Goal: Use online tool/utility: Utilize a website feature to perform a specific function

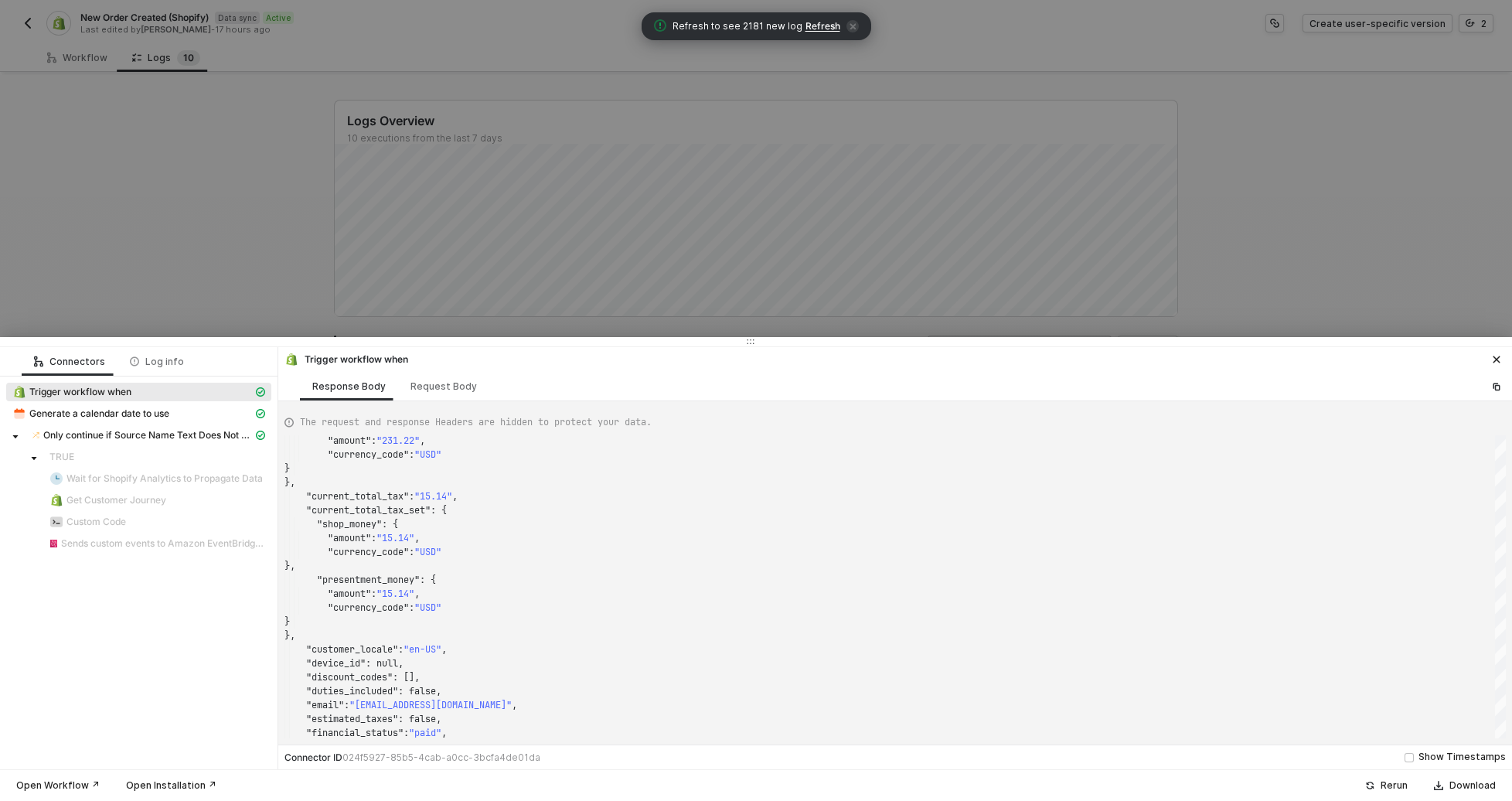
scroll to position [139, 0]
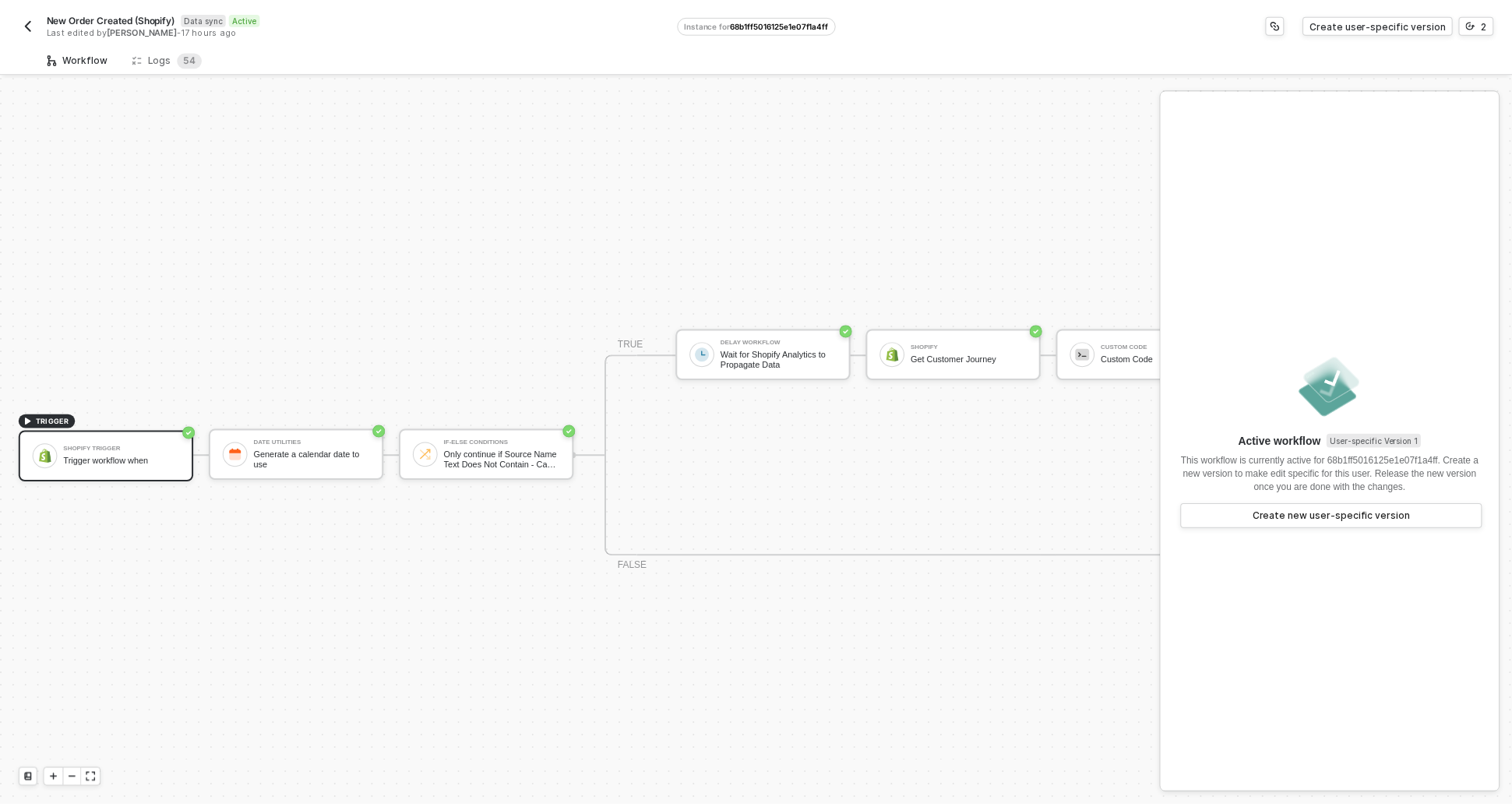
scroll to position [40, 0]
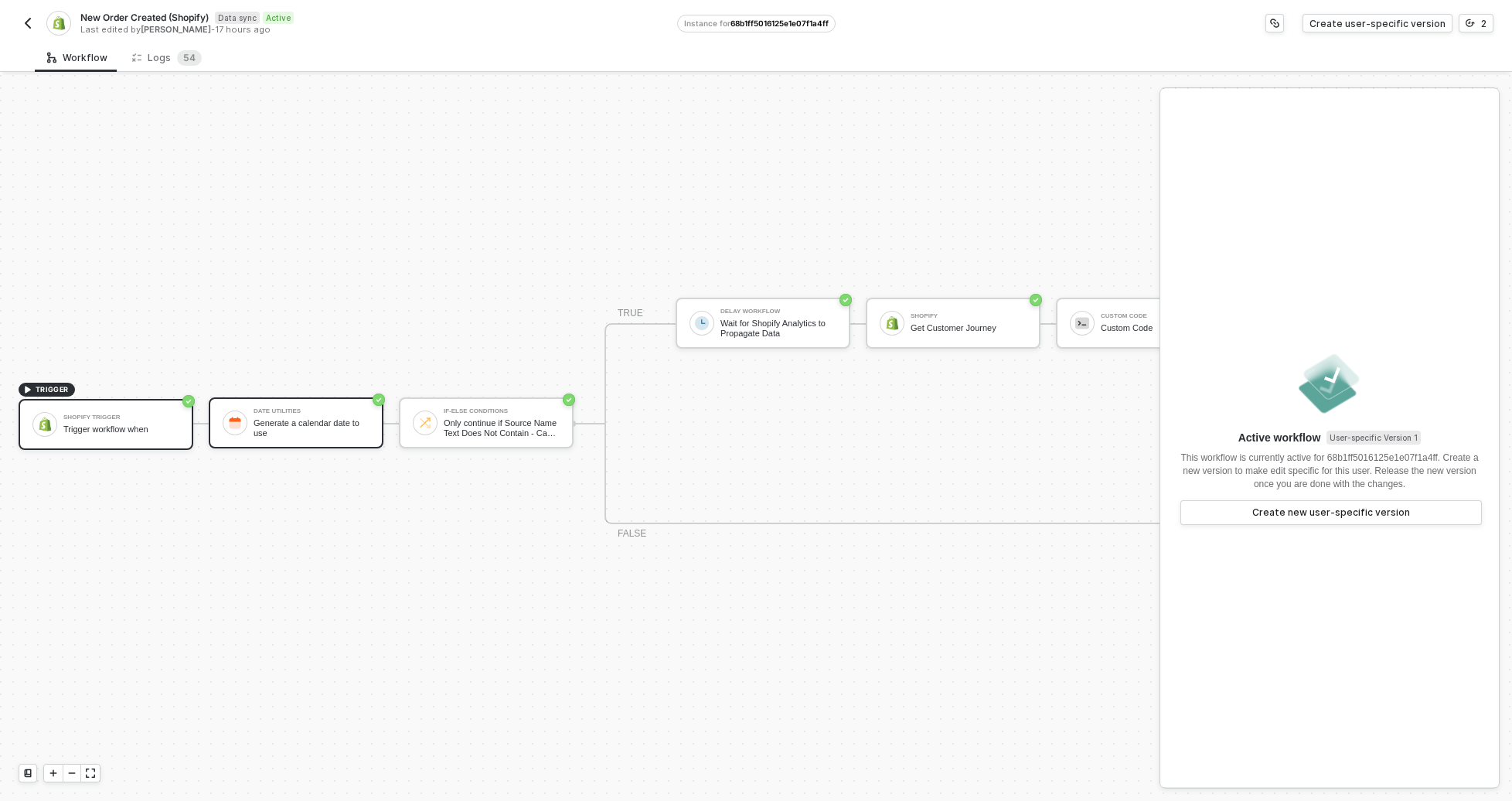
click at [318, 408] on div "Date Utilities Generate a calendar date to use" at bounding box center [311, 423] width 116 height 30
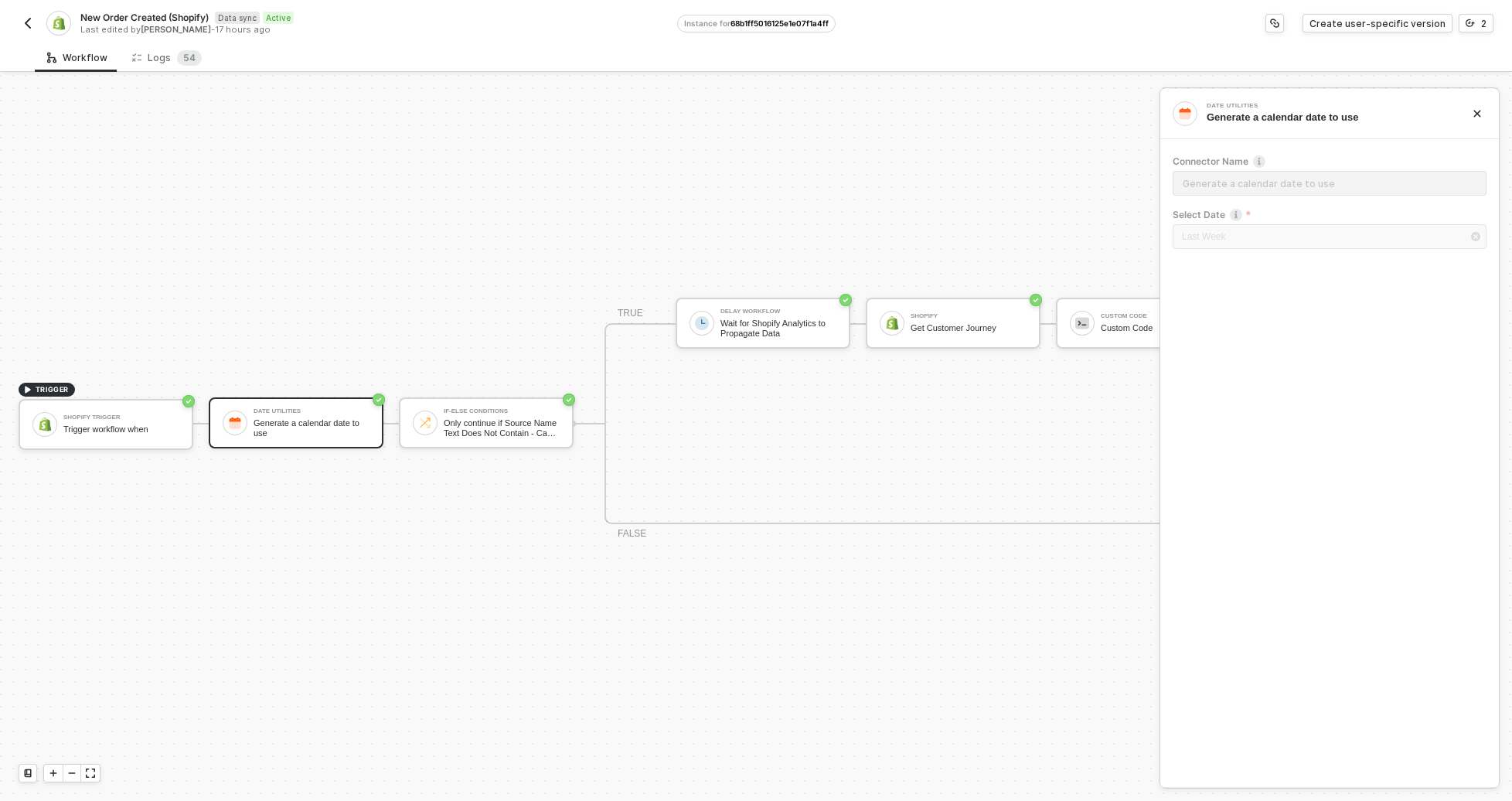
click at [454, 383] on div "TRIGGER Shopify Trigger Trigger workflow when Date Utilities Generate a calenda…" at bounding box center [753, 423] width 1507 height 754
click at [447, 408] on div "If-Else Conditions" at bounding box center [502, 411] width 116 height 7
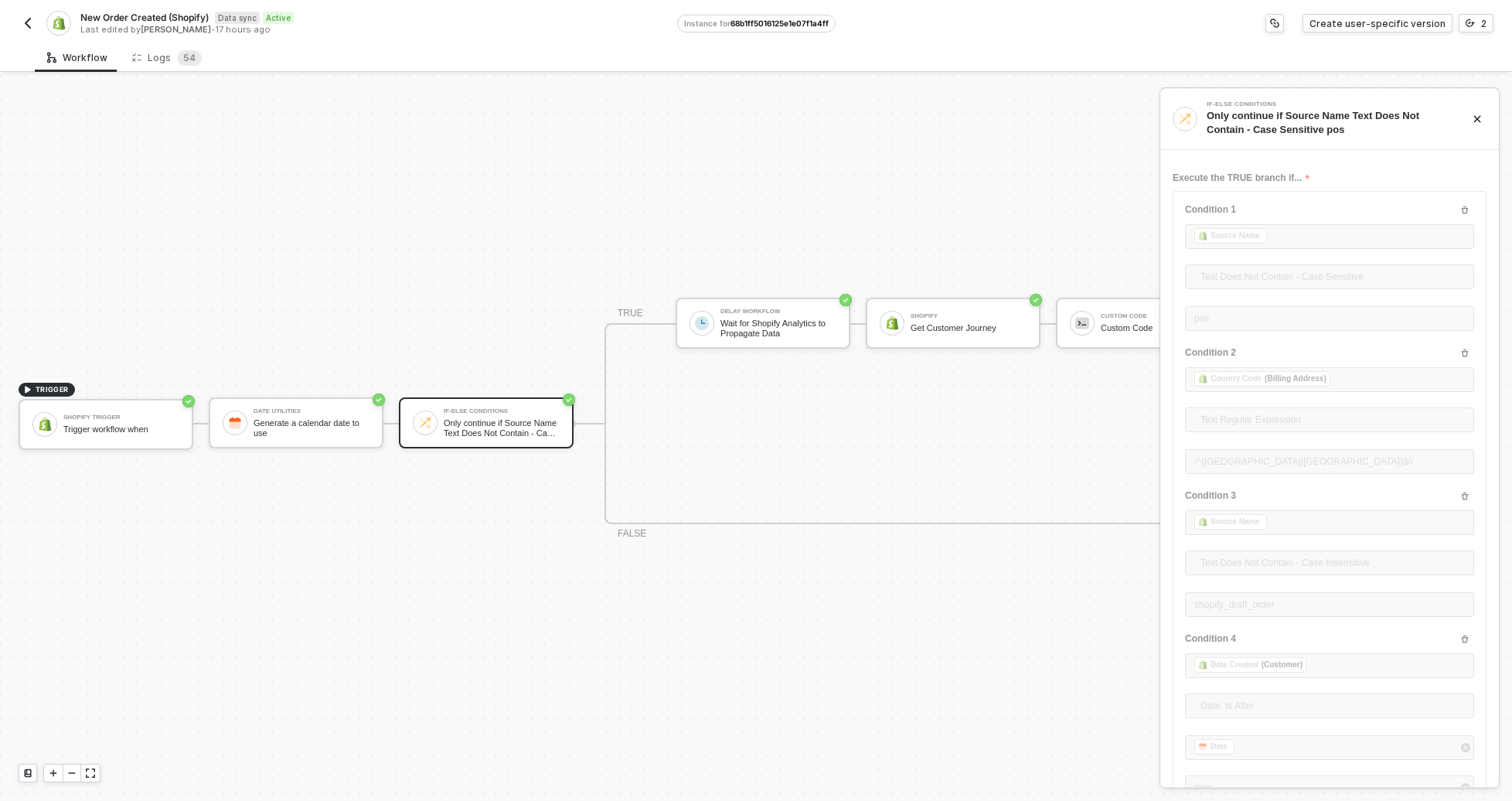
click at [166, 81] on div "TRIGGER Shopify Trigger Trigger workflow when Date Utilities Generate a calenda…" at bounding box center [753, 423] width 1507 height 754
click at [166, 75] on div "TRIGGER Shopify Trigger Trigger workflow when Date Utilities Generate a calenda…" at bounding box center [753, 423] width 1507 height 754
click at [164, 64] on div "Logs 5 4" at bounding box center [167, 58] width 70 height 16
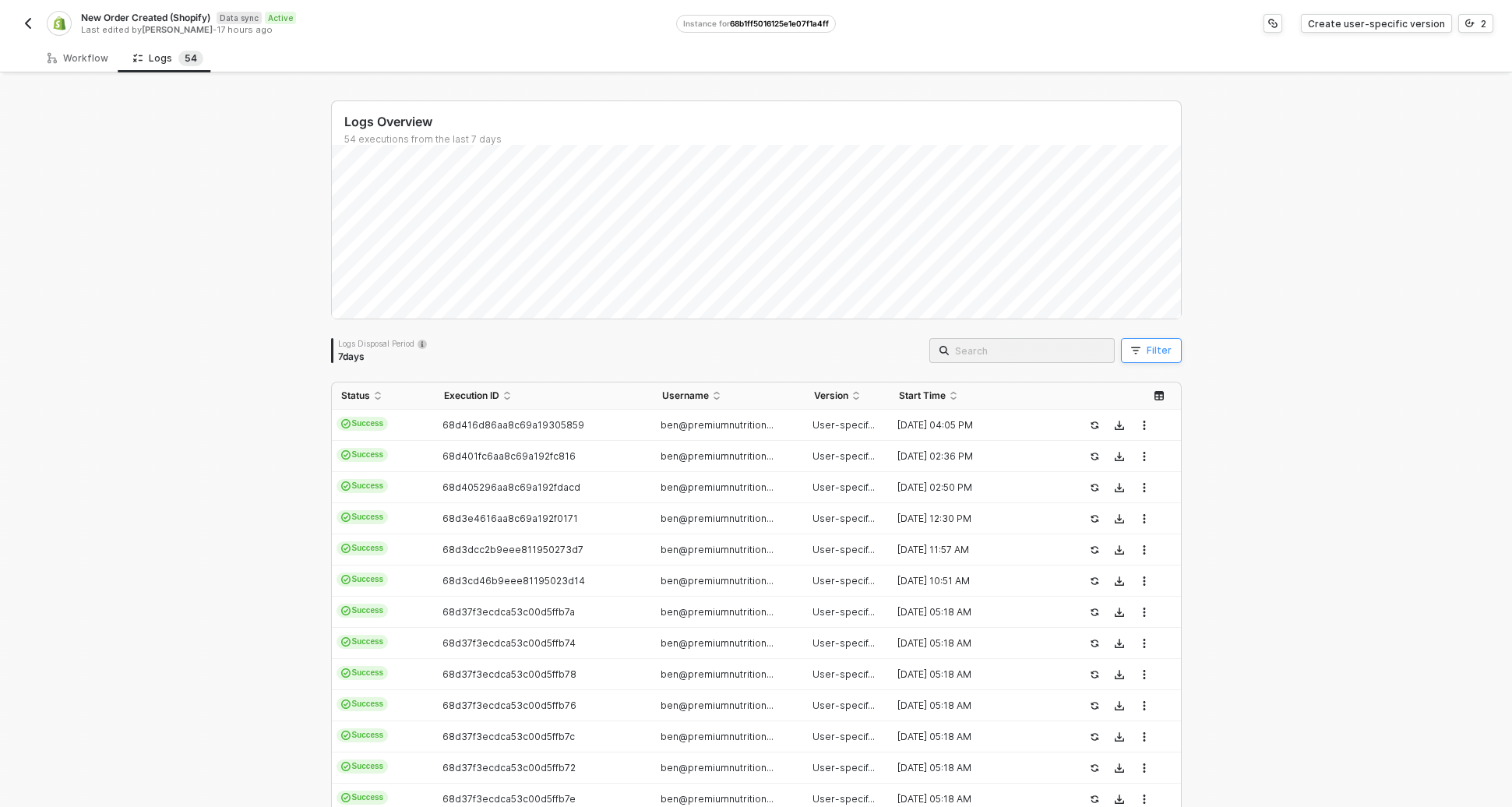
click at [1156, 349] on div "Filter" at bounding box center [1159, 349] width 25 height 12
click at [735, 415] on div at bounding box center [794, 422] width 126 height 25
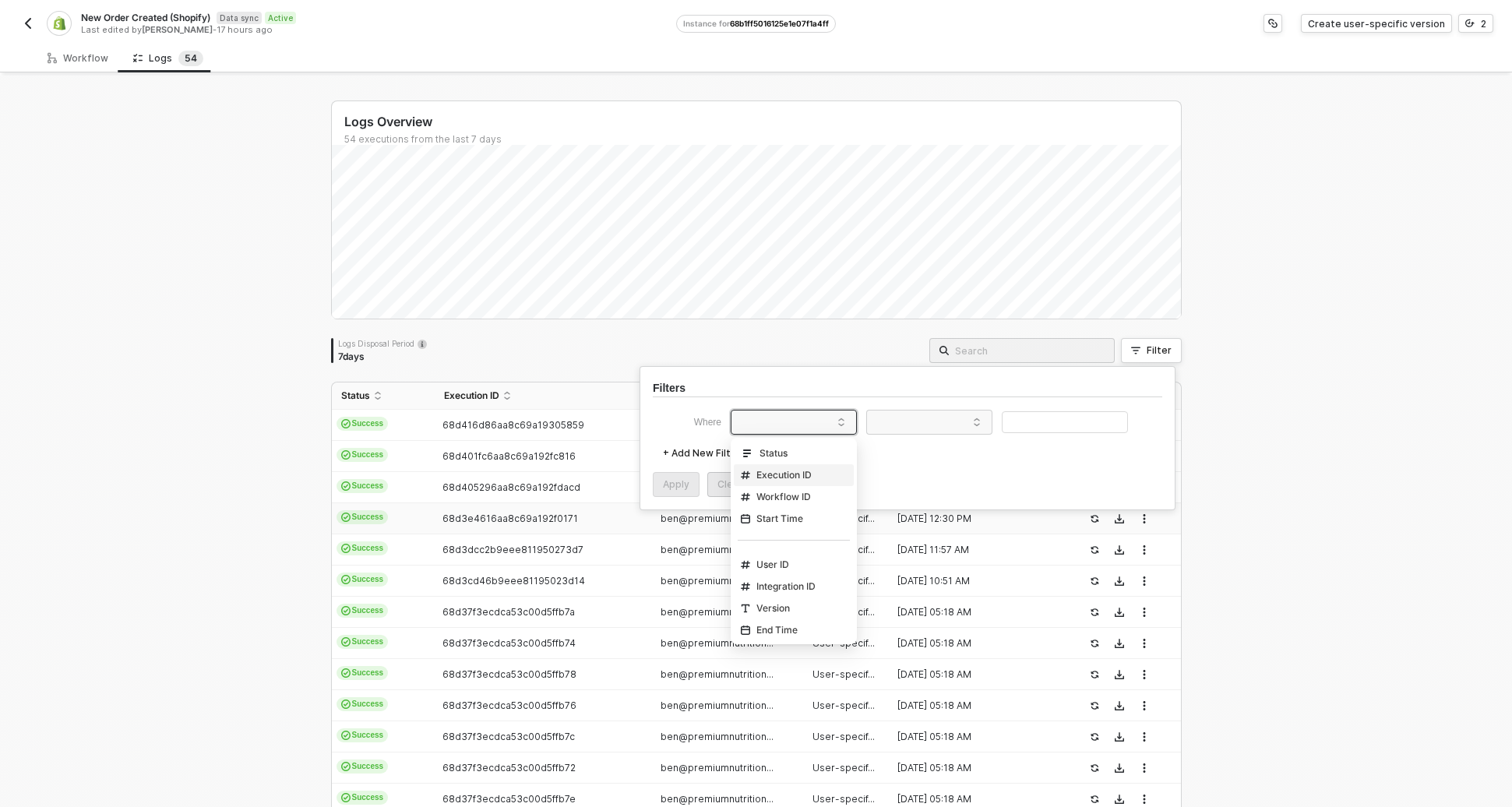
click at [995, 532] on td "24 Sep 2025 12:30 PM" at bounding box center [981, 519] width 182 height 31
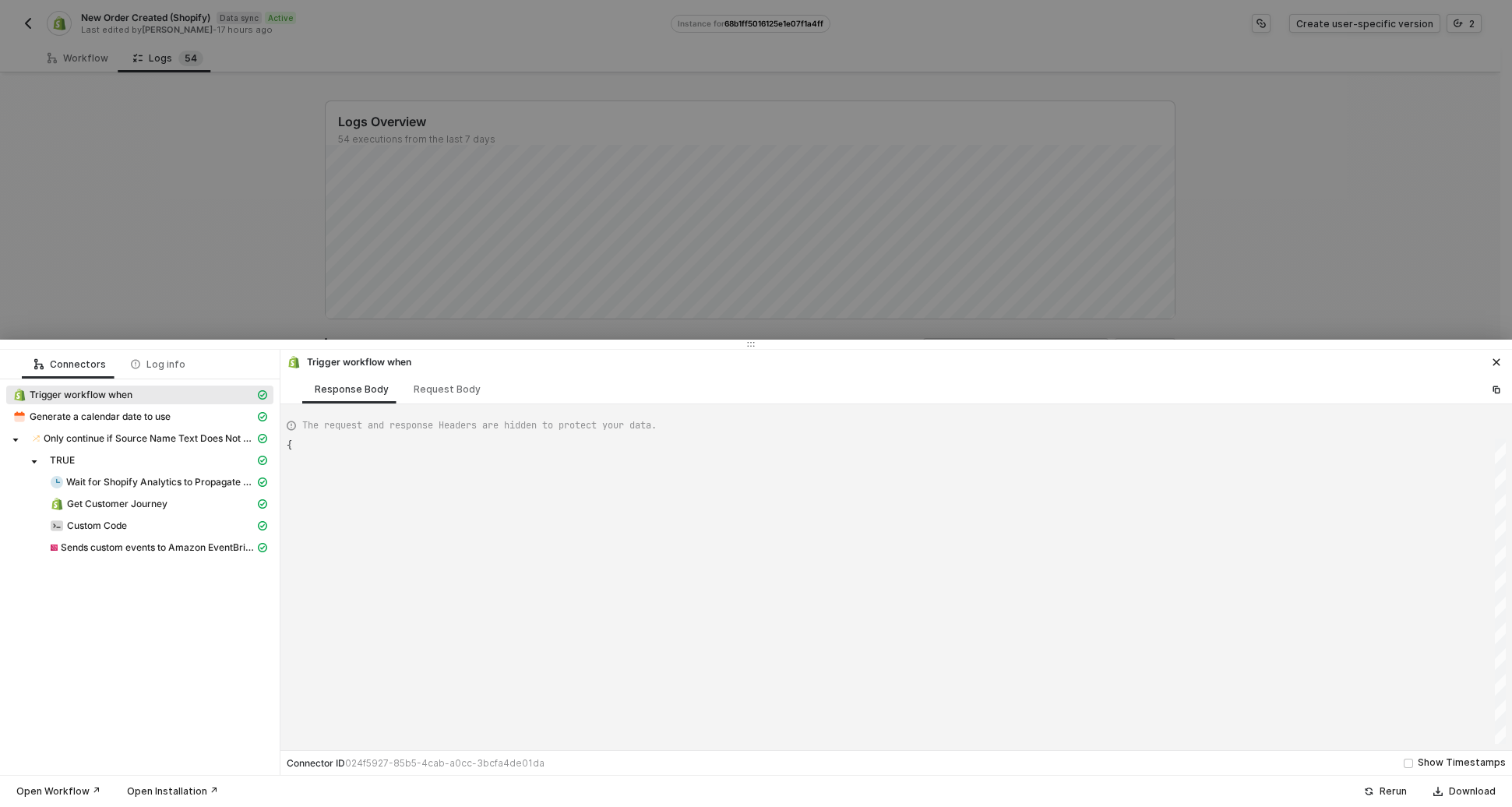
type textarea "{ "json": { "id": 6537386754338, "admin_graphql_api_id": "gid://shopify/Order/6…"
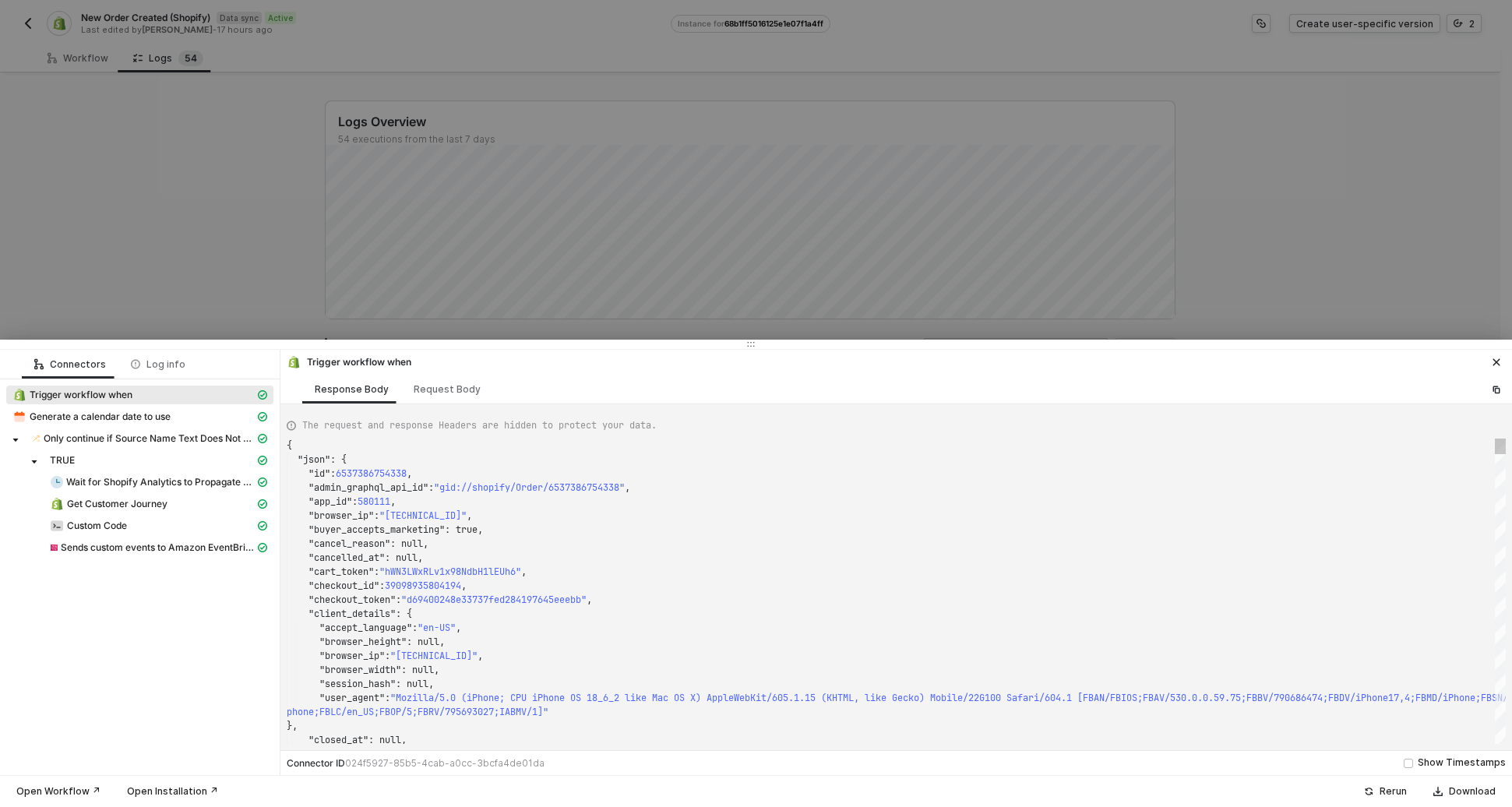
click at [1330, 256] on div at bounding box center [756, 403] width 1512 height 807
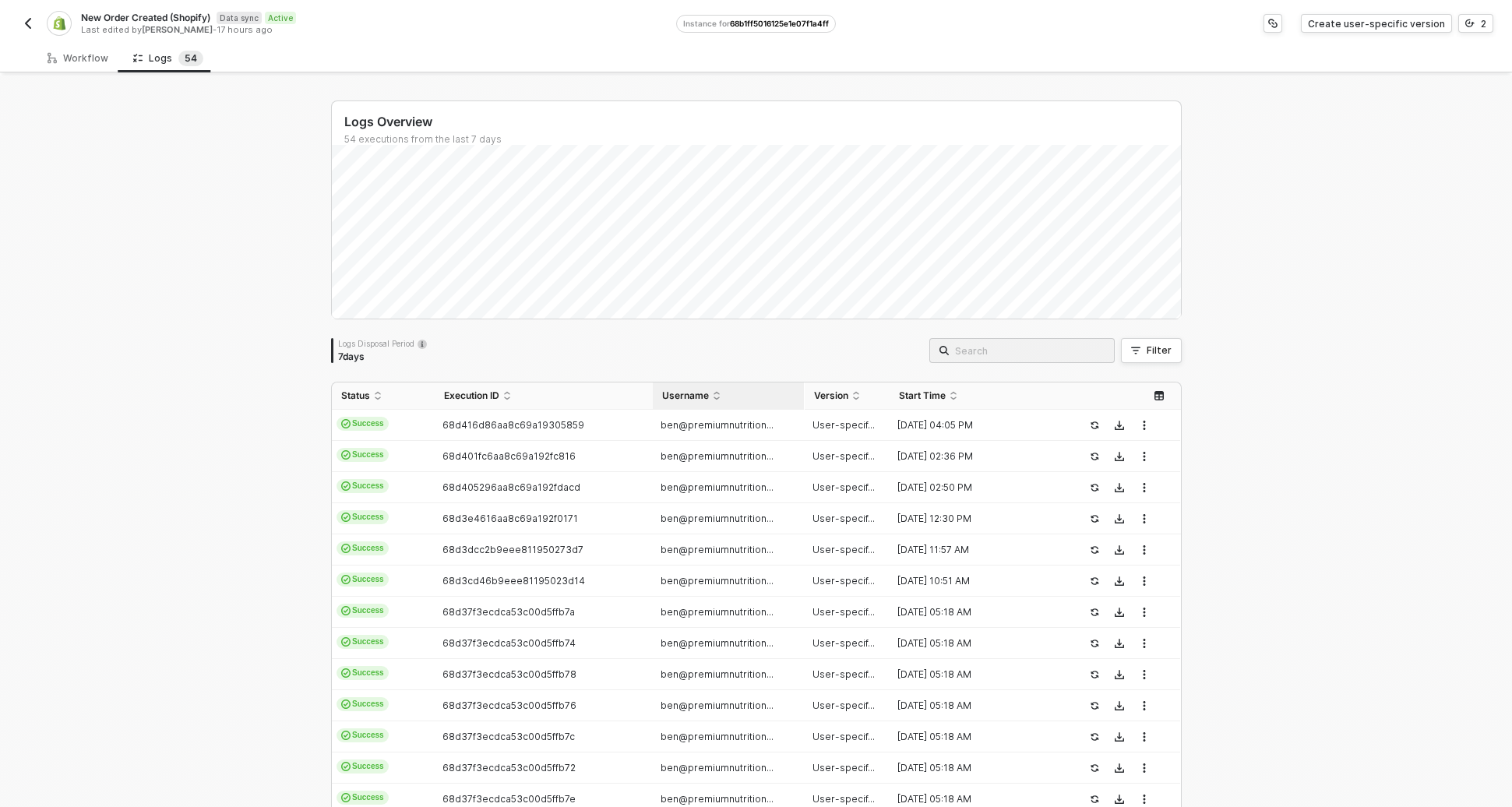
click at [662, 402] on div "Username" at bounding box center [729, 396] width 133 height 12
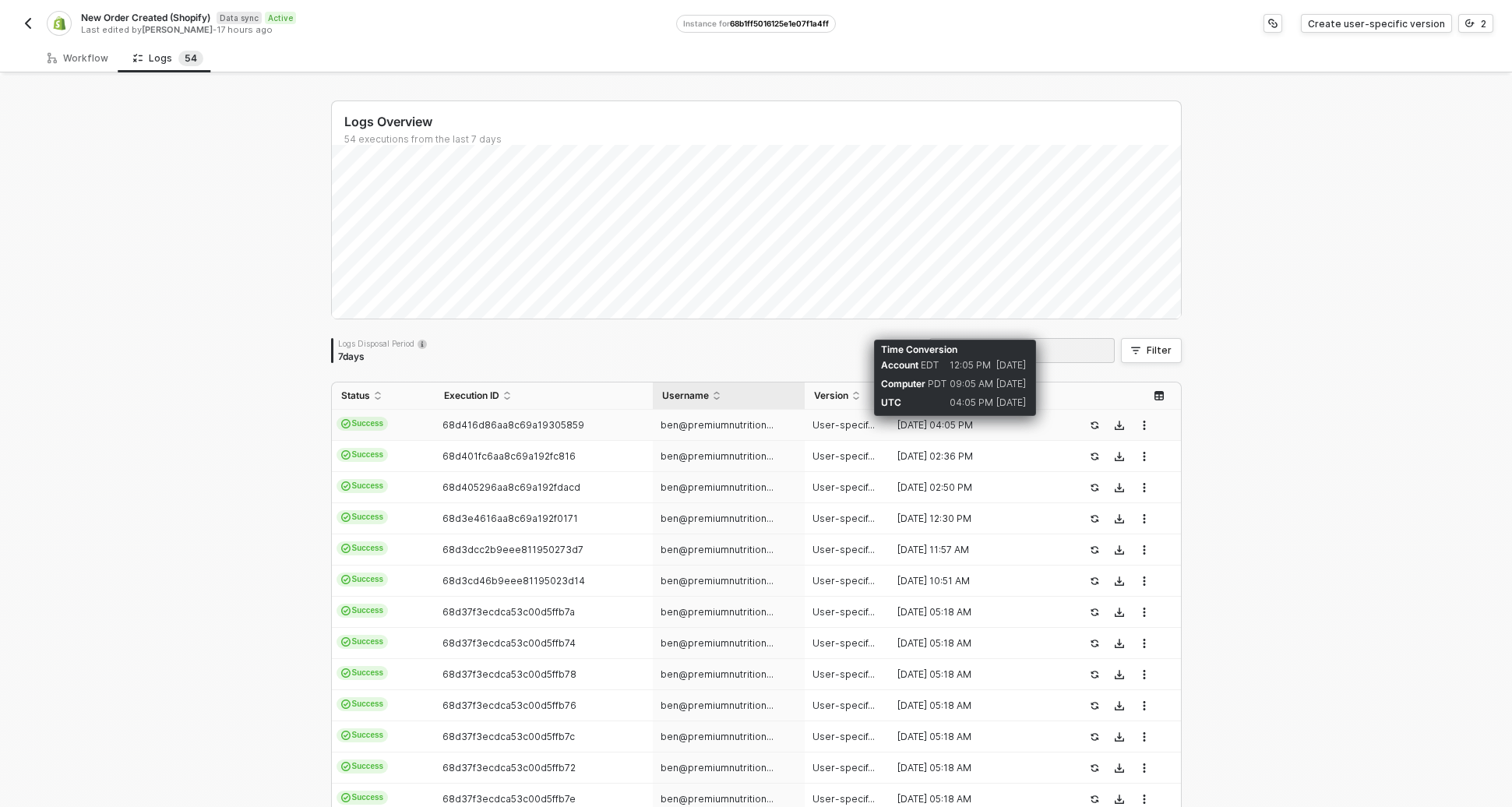
click at [1014, 402] on div "24 Sep 2025" at bounding box center [1012, 403] width 33 height 19
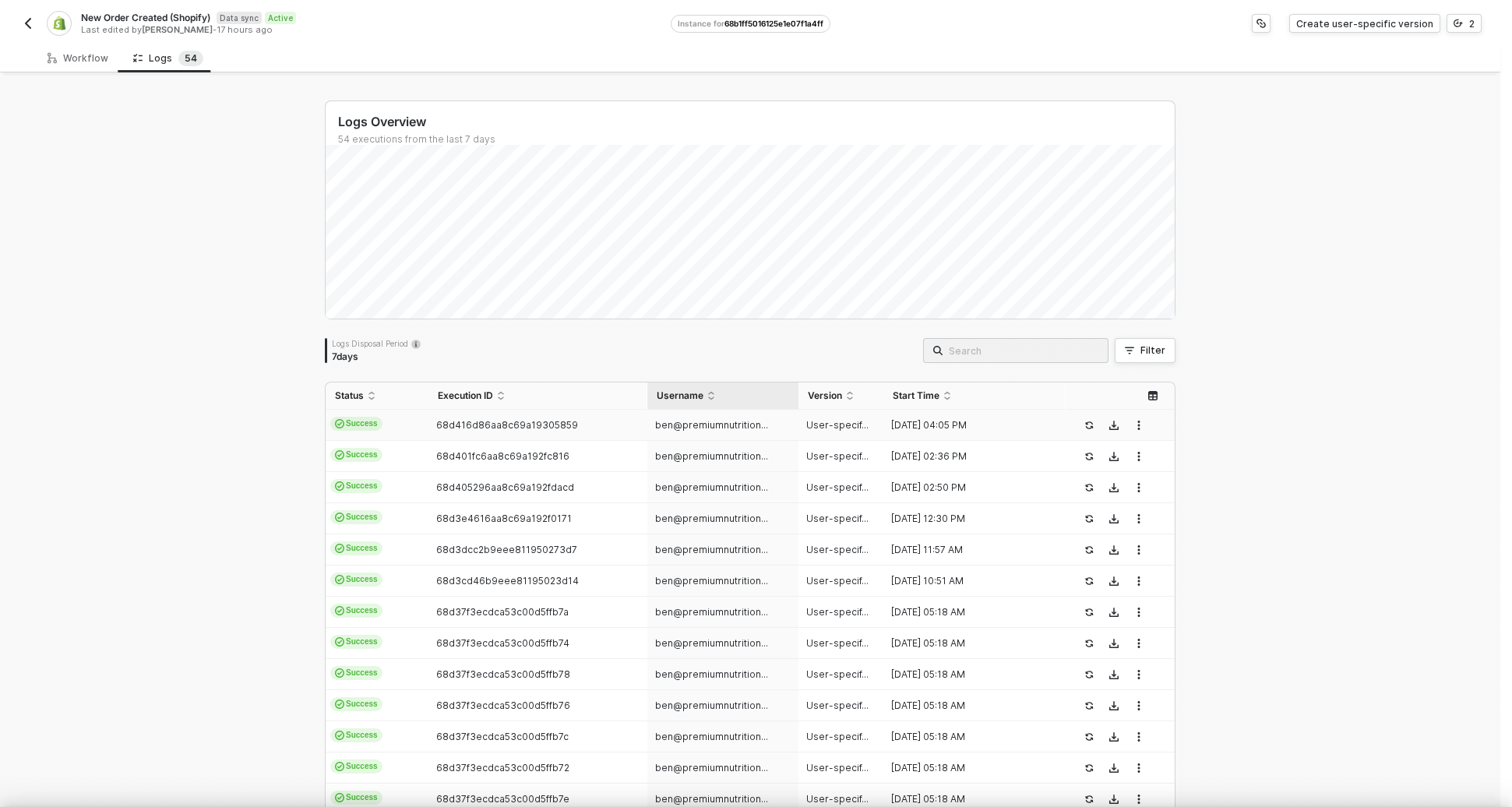
type textarea "{ "json": { "id": 6537386754338, "admin_graphql_api_id": "gid://shopify/Order/6…"
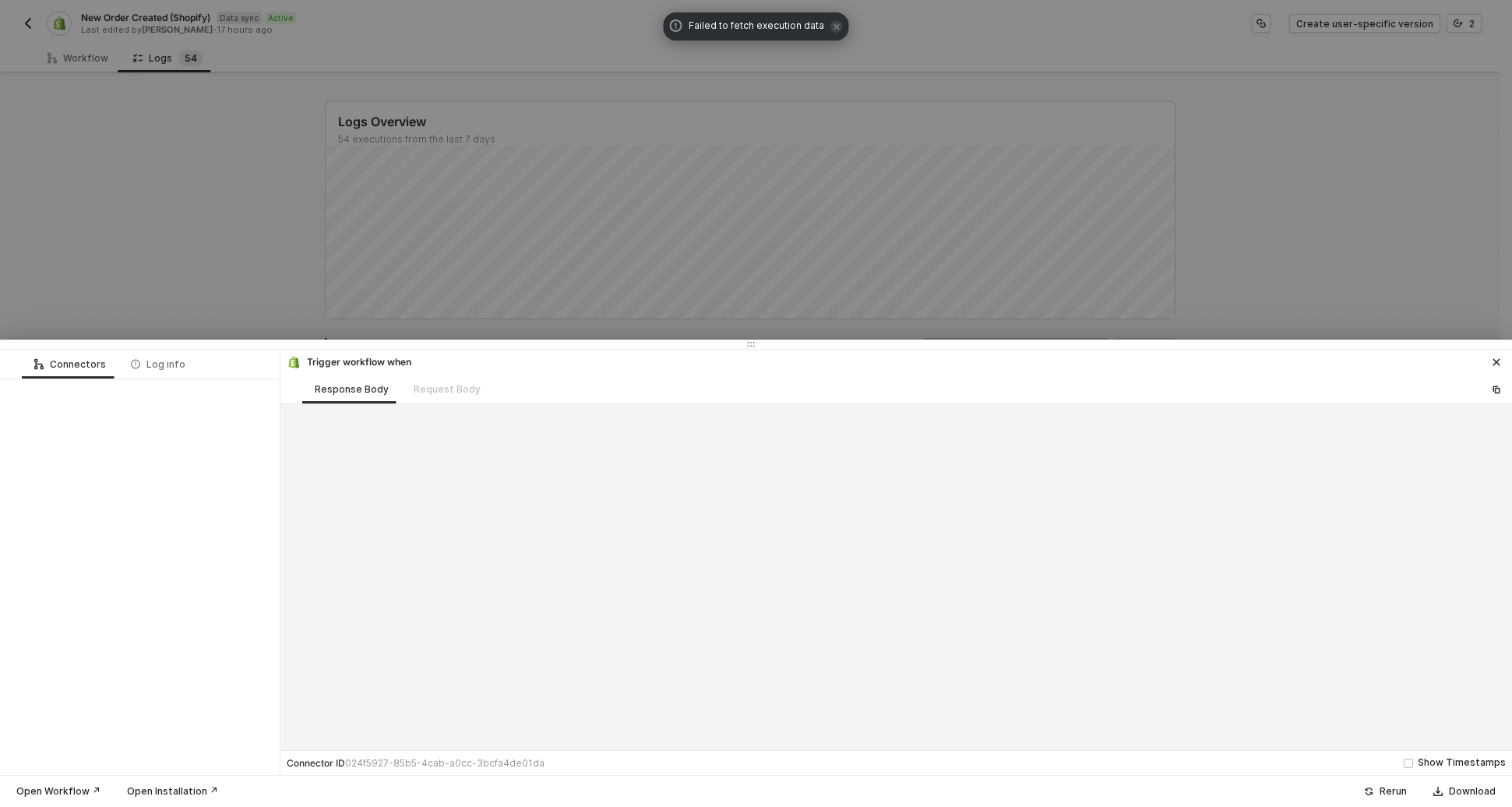
click at [1025, 250] on div at bounding box center [756, 403] width 1512 height 807
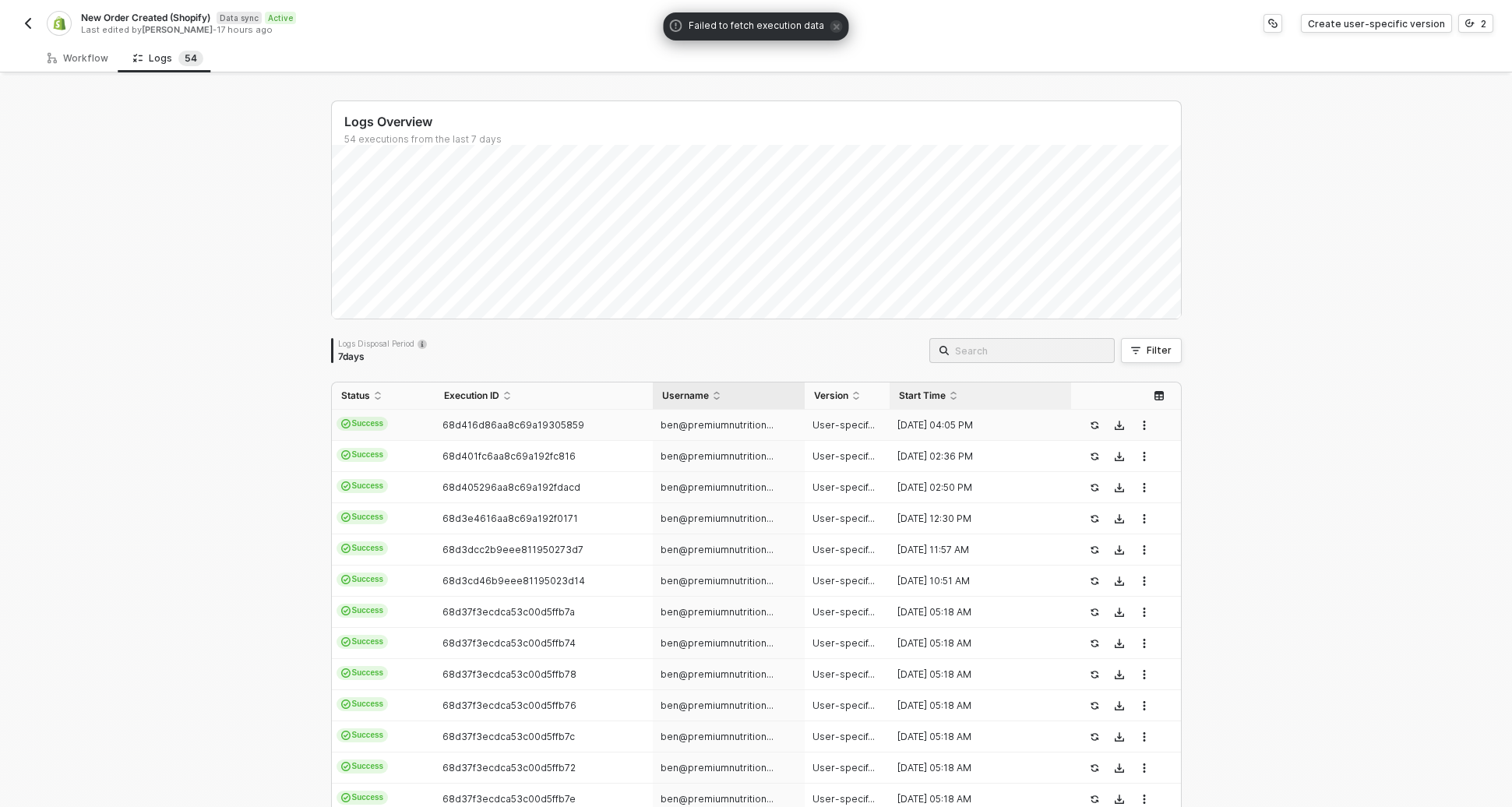
click at [971, 390] on div "Start Time" at bounding box center [981, 396] width 164 height 12
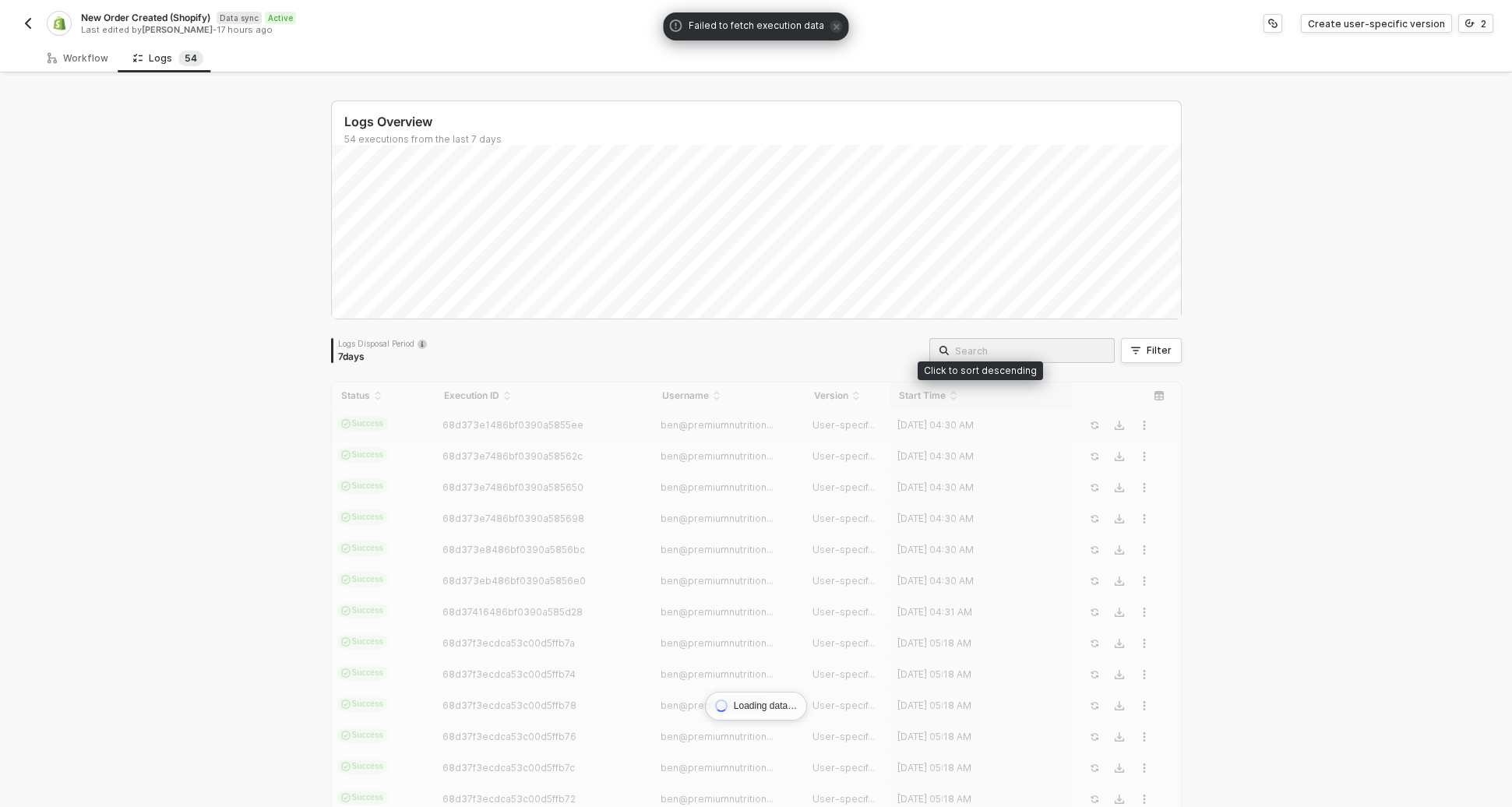
click at [970, 396] on div "Status Execution ID Username Version Start Time Success 68d373e1486bf0390a5855e…" at bounding box center [756, 729] width 850 height 695
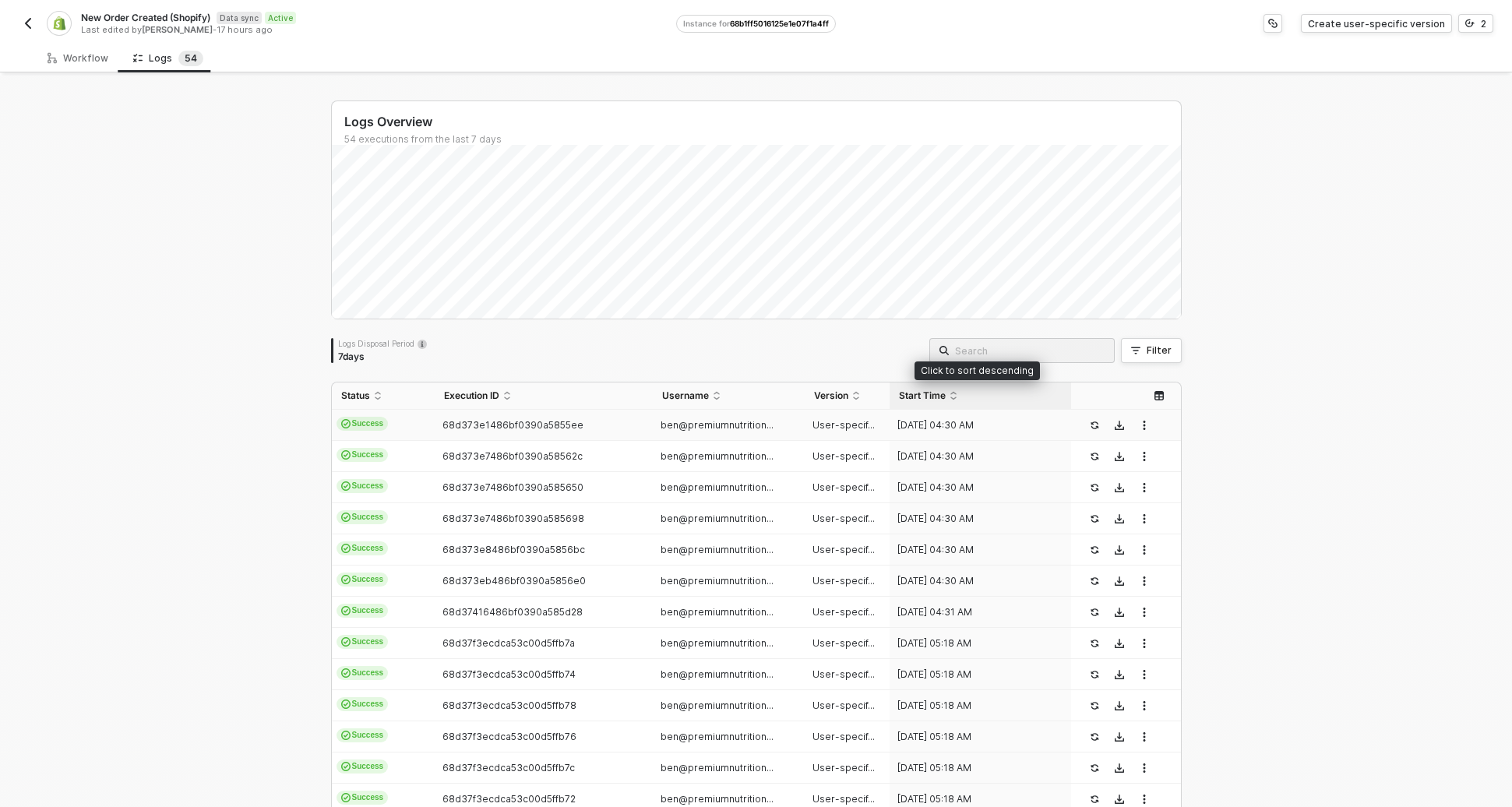
click at [970, 396] on div "Start Time" at bounding box center [981, 396] width 164 height 12
click at [963, 422] on div "24 Sep 2025 04:05 PM" at bounding box center [974, 425] width 170 height 12
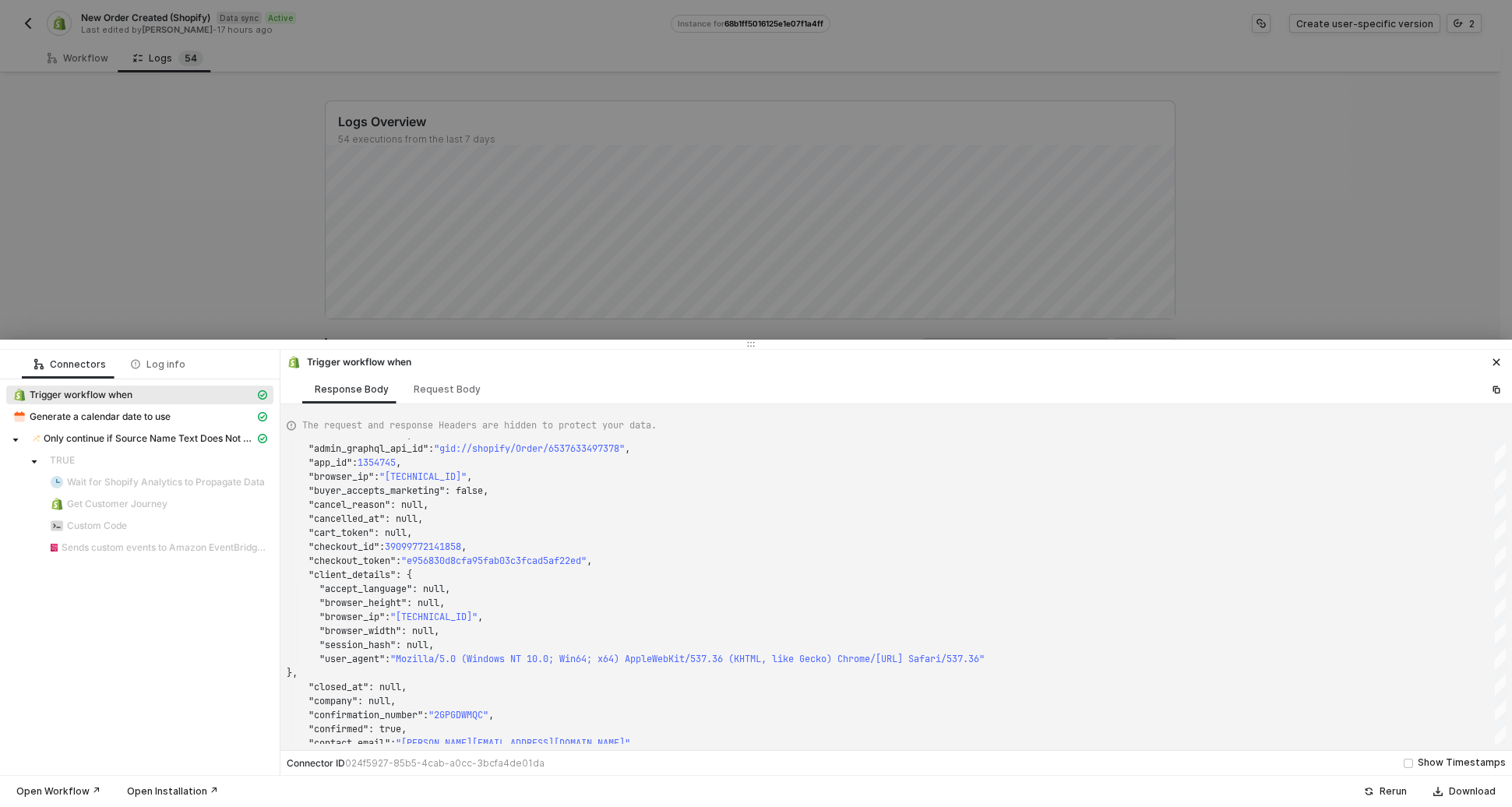
click at [1297, 339] on div at bounding box center [756, 344] width 1512 height 9
click at [1049, 304] on div at bounding box center [756, 403] width 1512 height 807
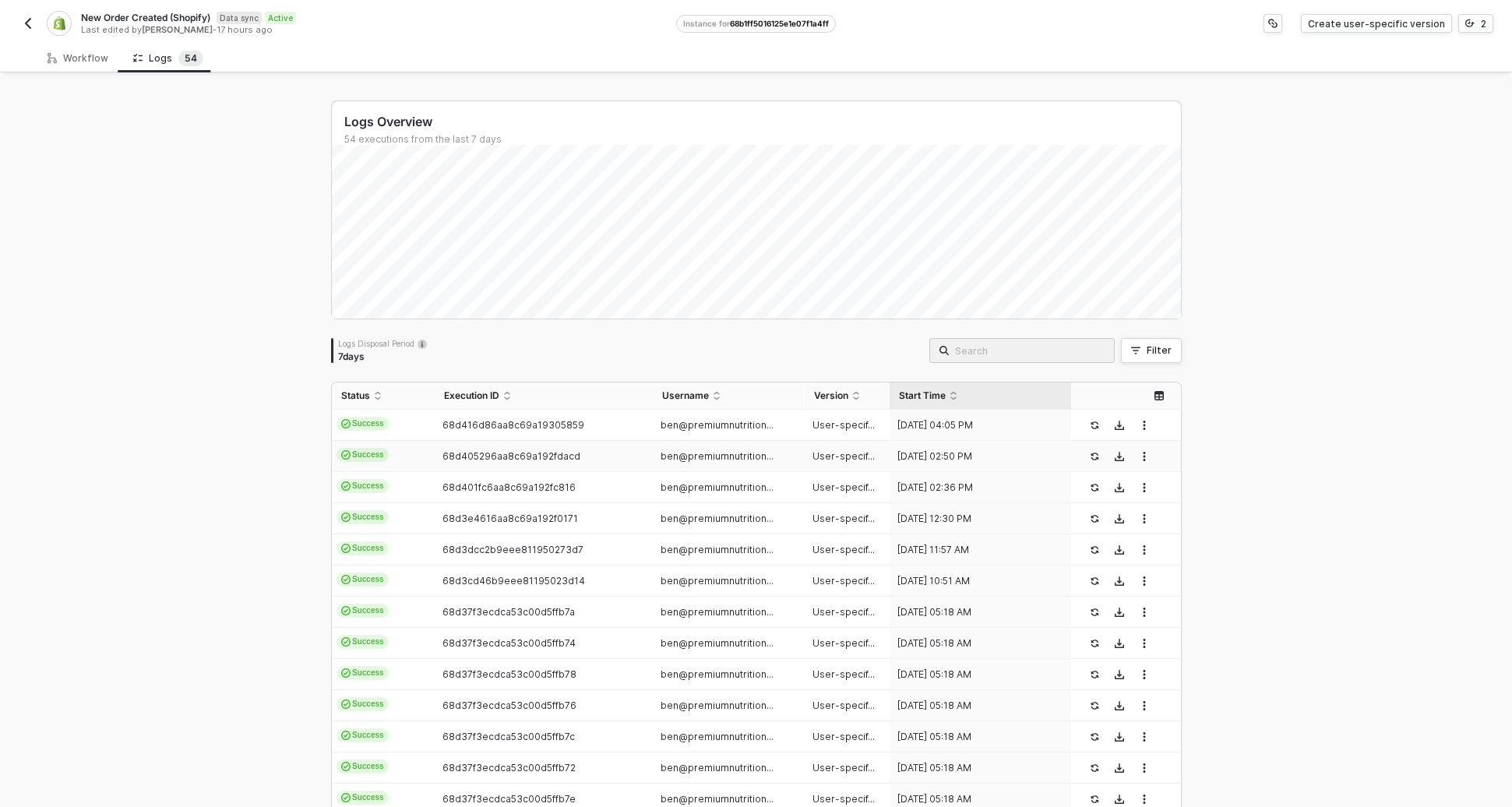
click at [549, 465] on td "68d405296aa8c69a192fdacd" at bounding box center [544, 456] width 218 height 31
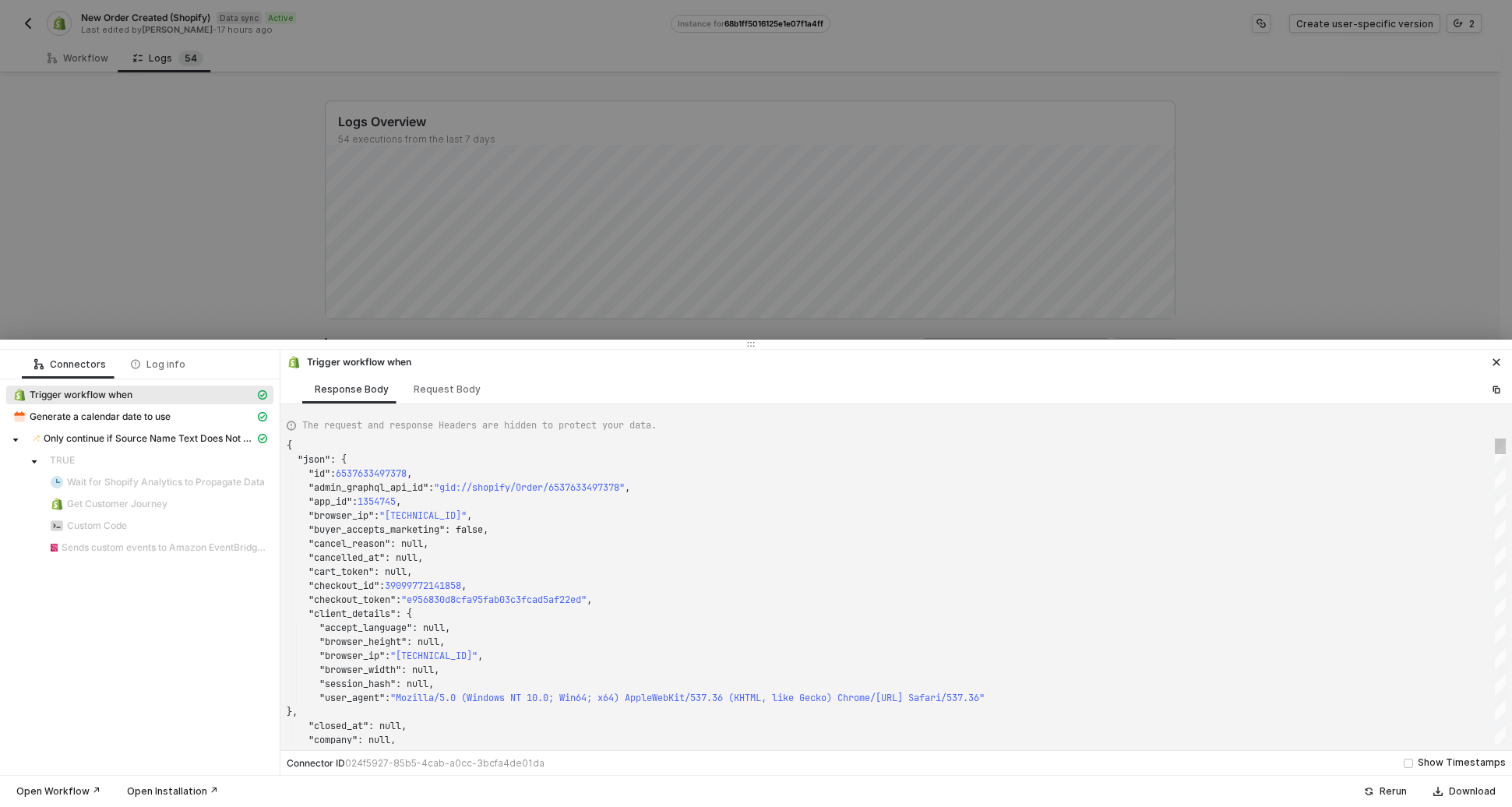
type textarea "{ "json": { "id": 6537537257762, "admin_graphql_api_id": "gid://shopify/Order/6…"
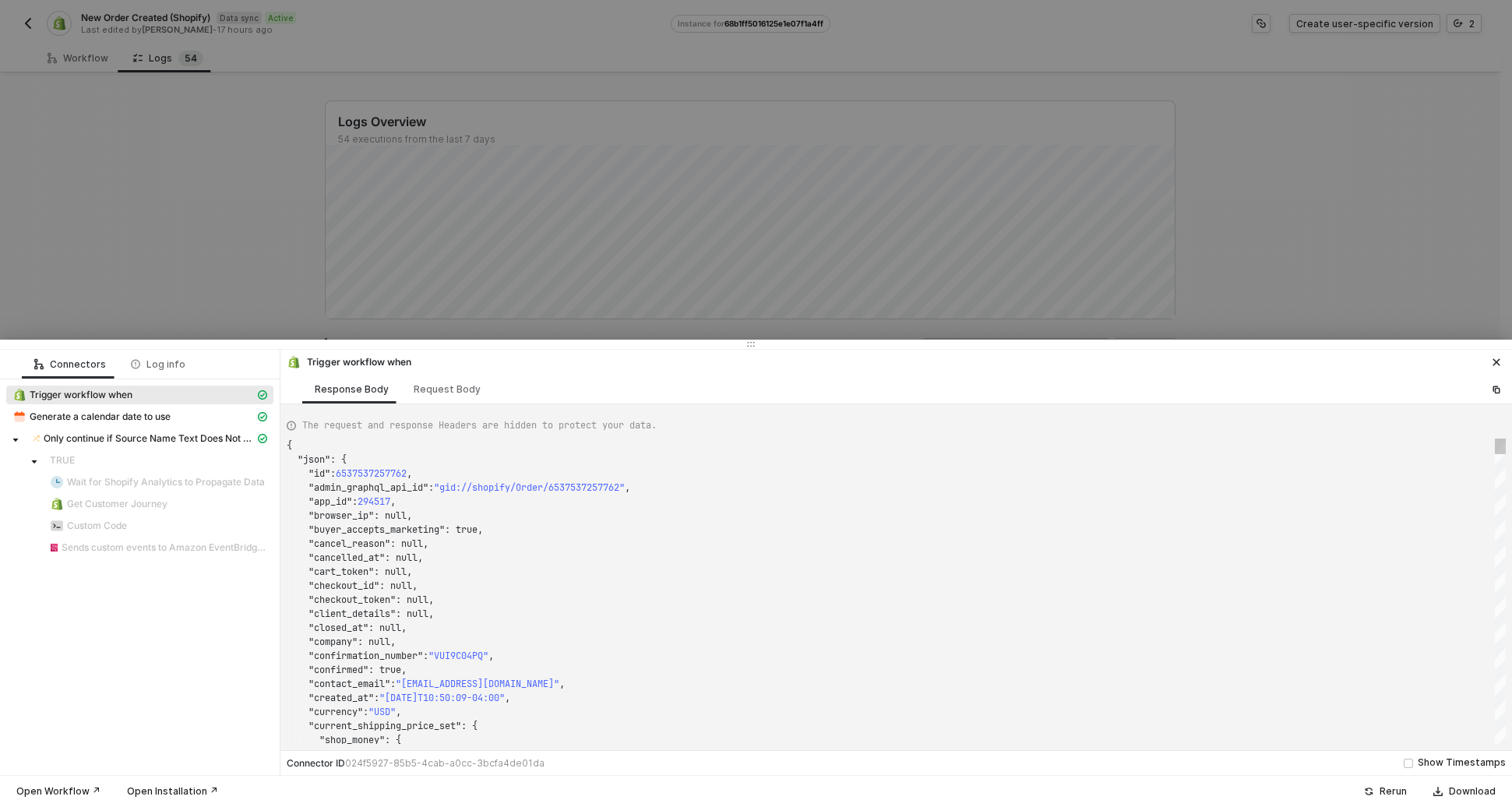
click at [586, 306] on div at bounding box center [756, 403] width 1512 height 807
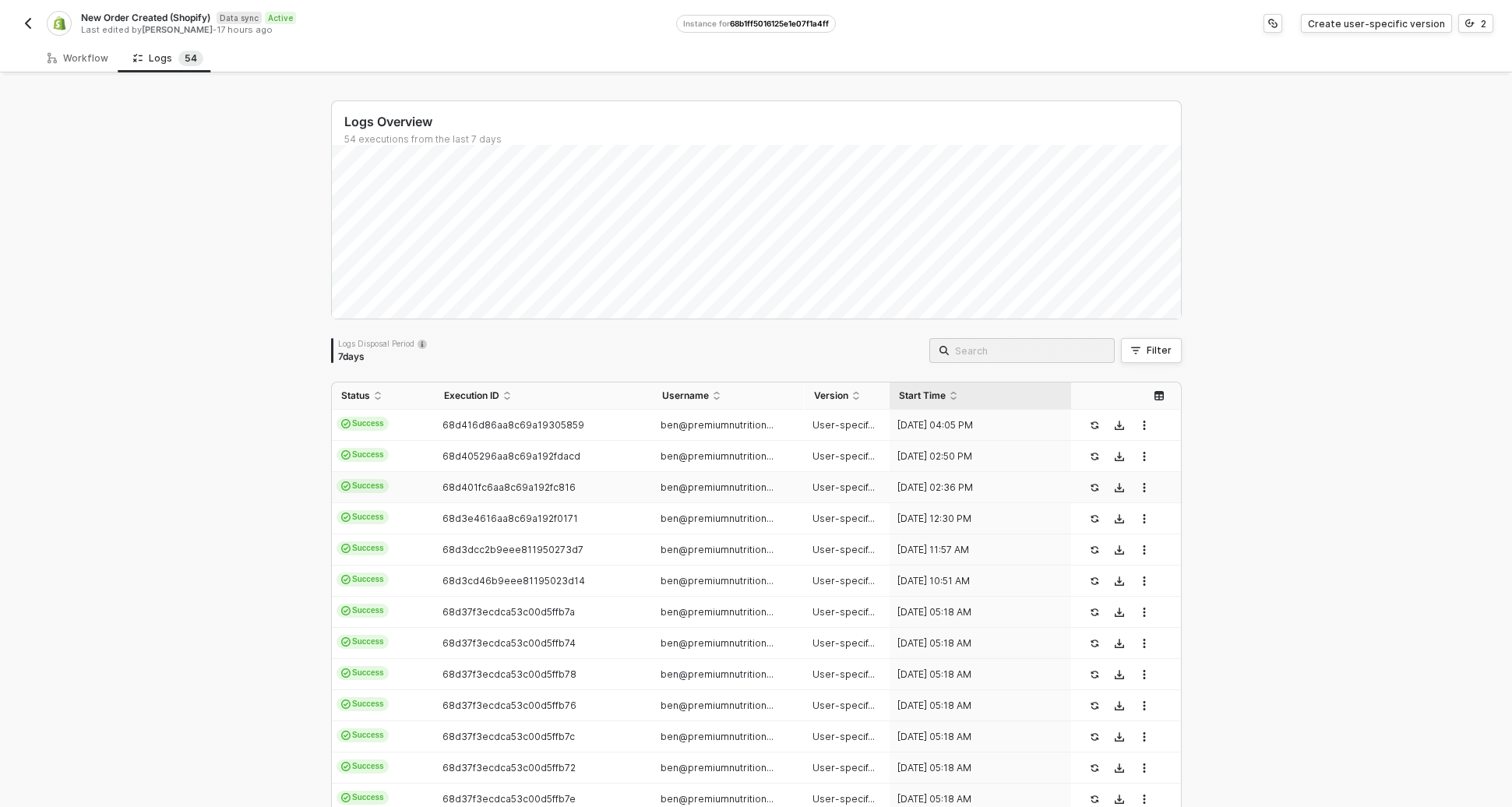
click at [508, 497] on td "68d401fc6aa8c69a192fc816" at bounding box center [544, 487] width 218 height 31
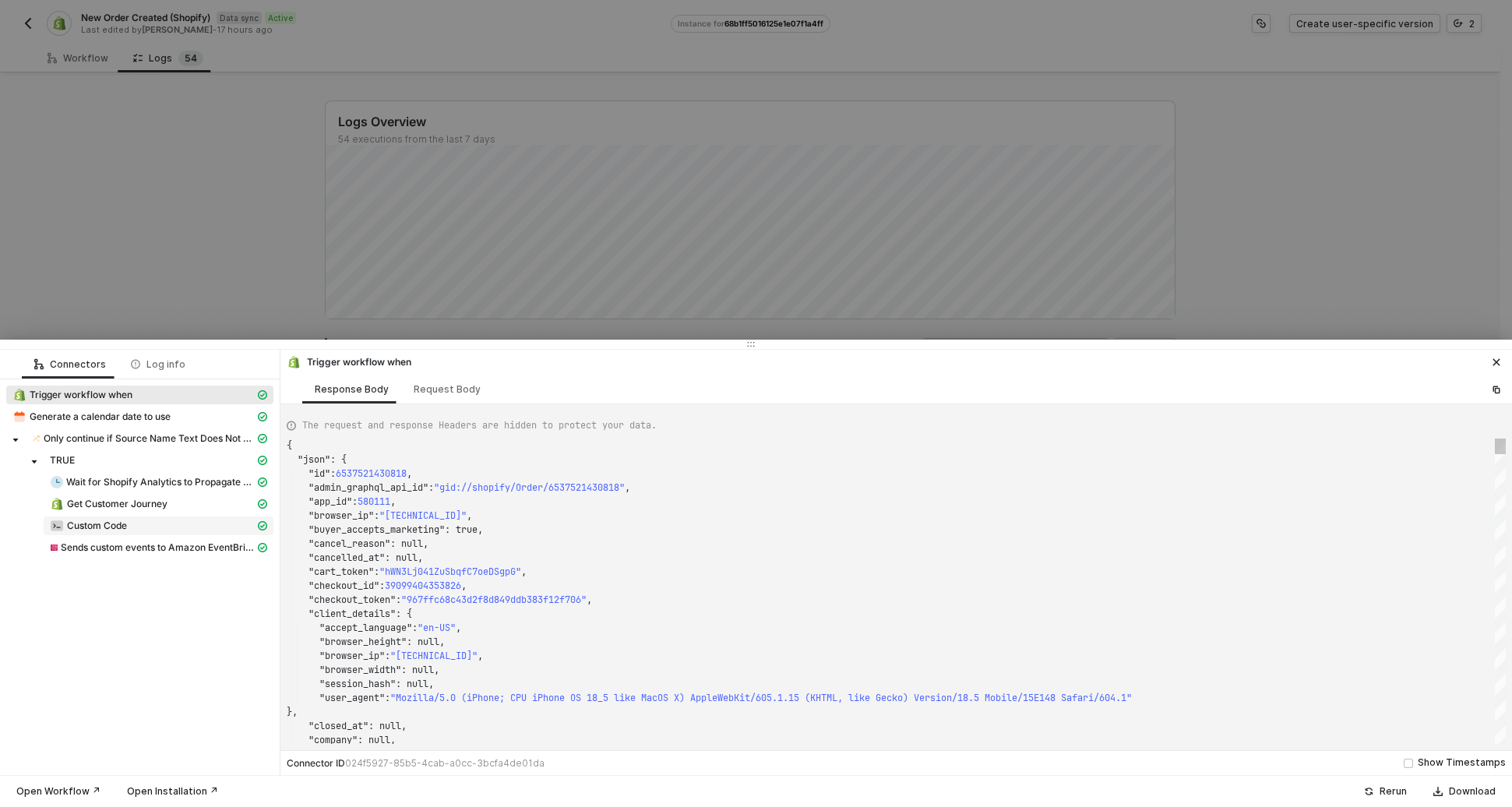
click at [70, 522] on span "Custom Code" at bounding box center [97, 525] width 60 height 12
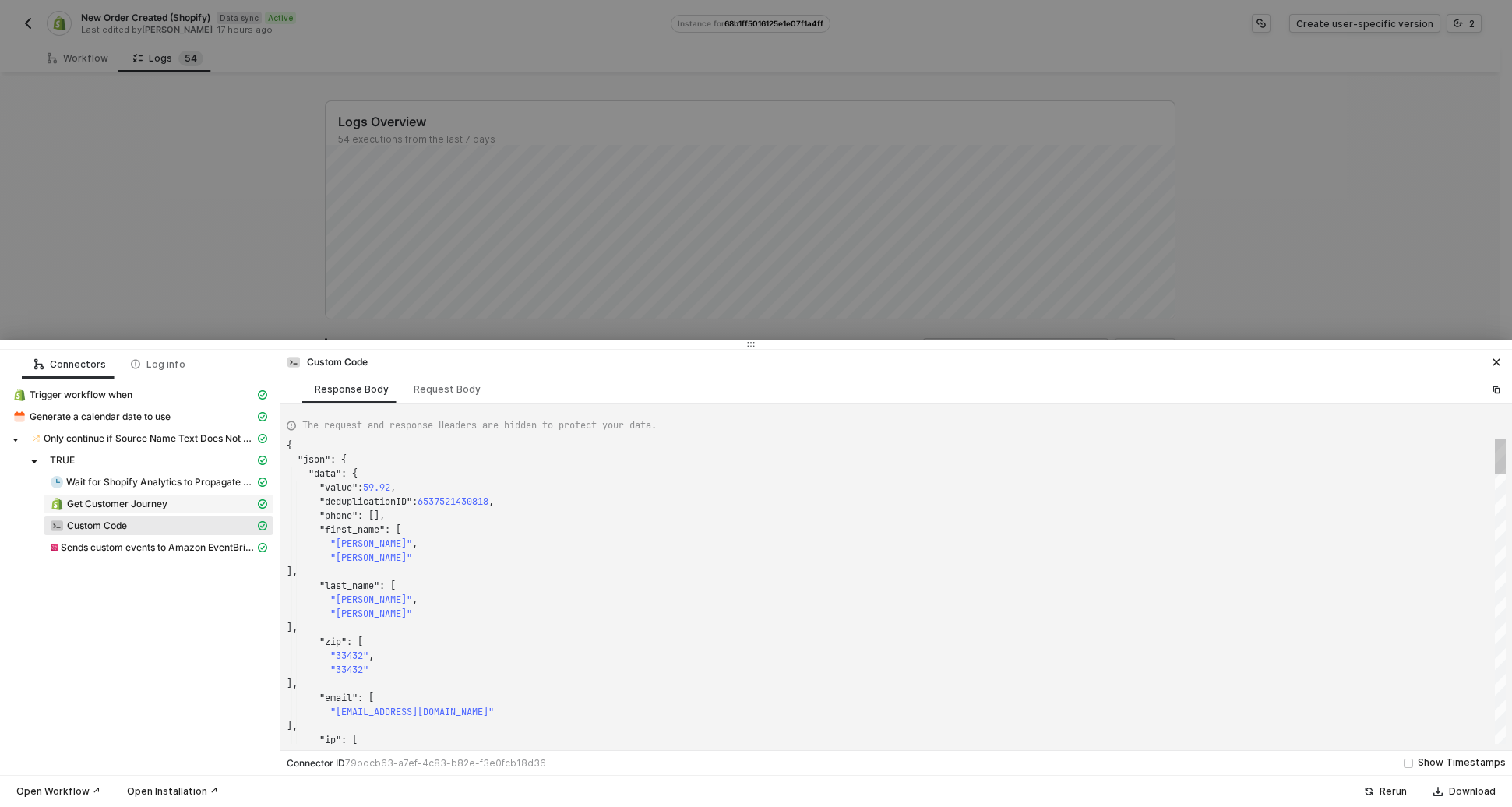
click at [86, 509] on span "Get Customer Journey" at bounding box center [117, 504] width 101 height 12
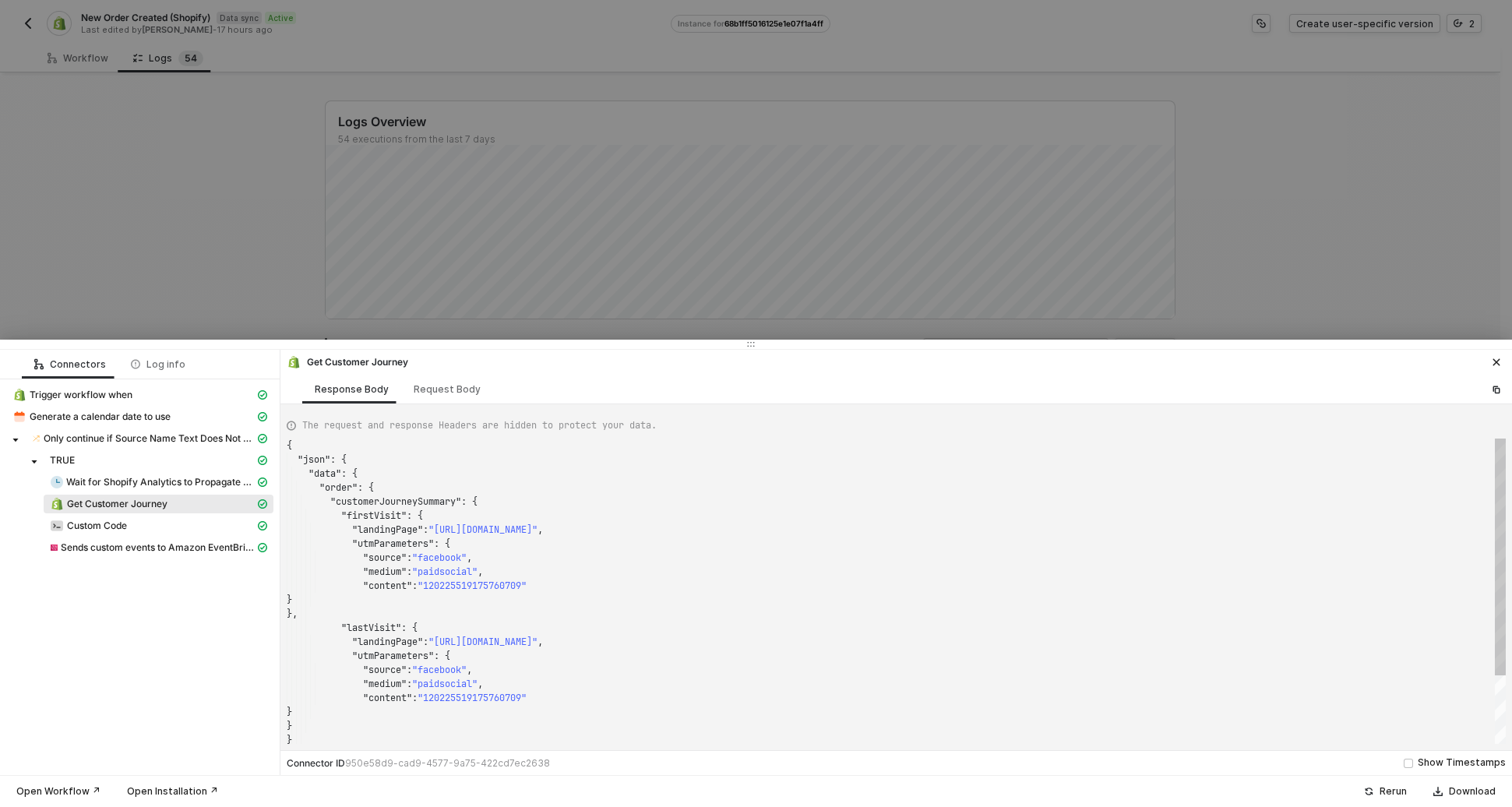
click at [109, 472] on div "TRUE" at bounding box center [140, 461] width 267 height 22
click at [113, 442] on span "Only continue if Source Name Text Does Not Contain - Case Sensitive pos" at bounding box center [148, 438] width 211 height 12
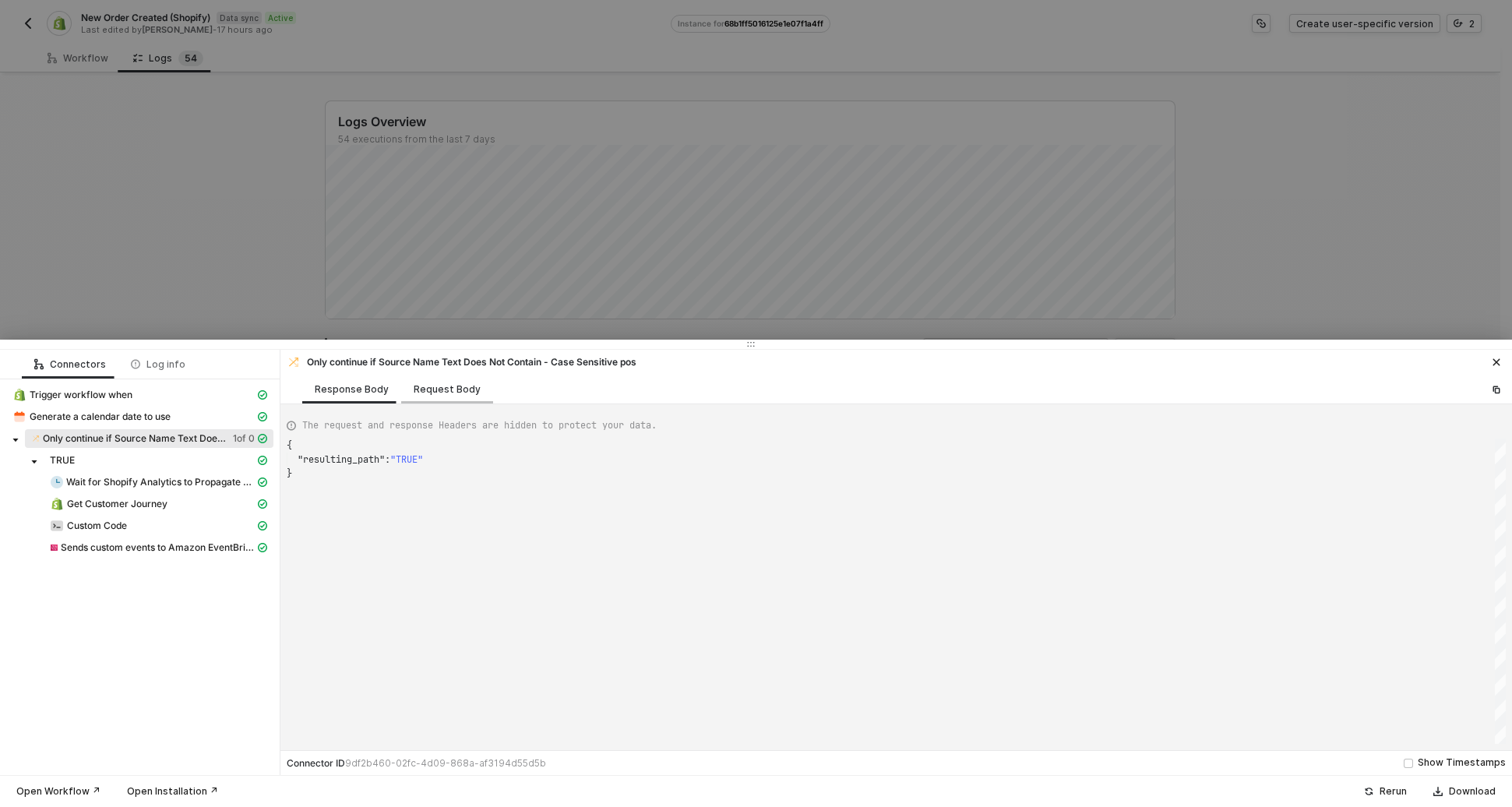
click at [421, 381] on div "Request Body" at bounding box center [447, 389] width 92 height 29
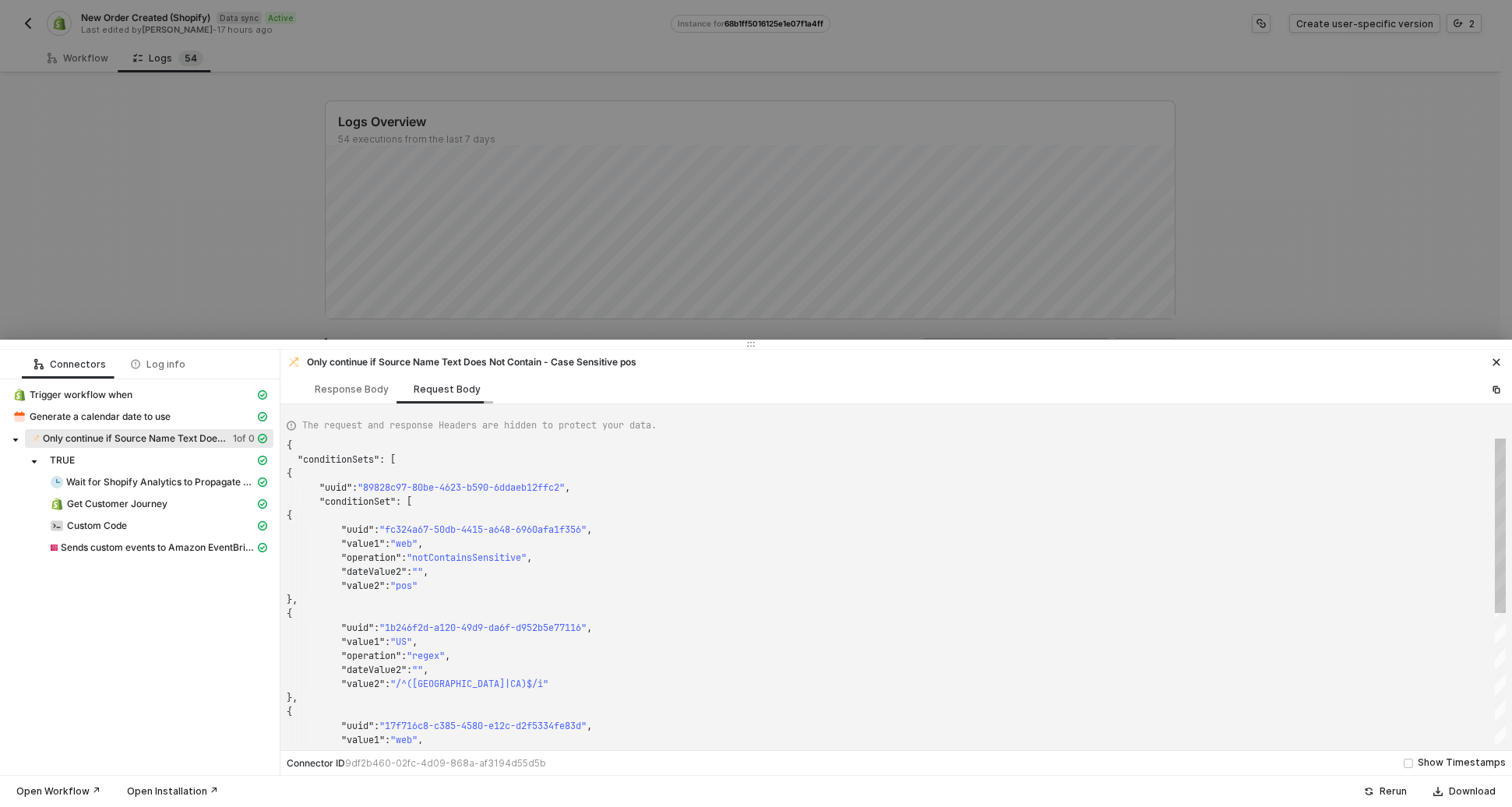
scroll to position [140, 0]
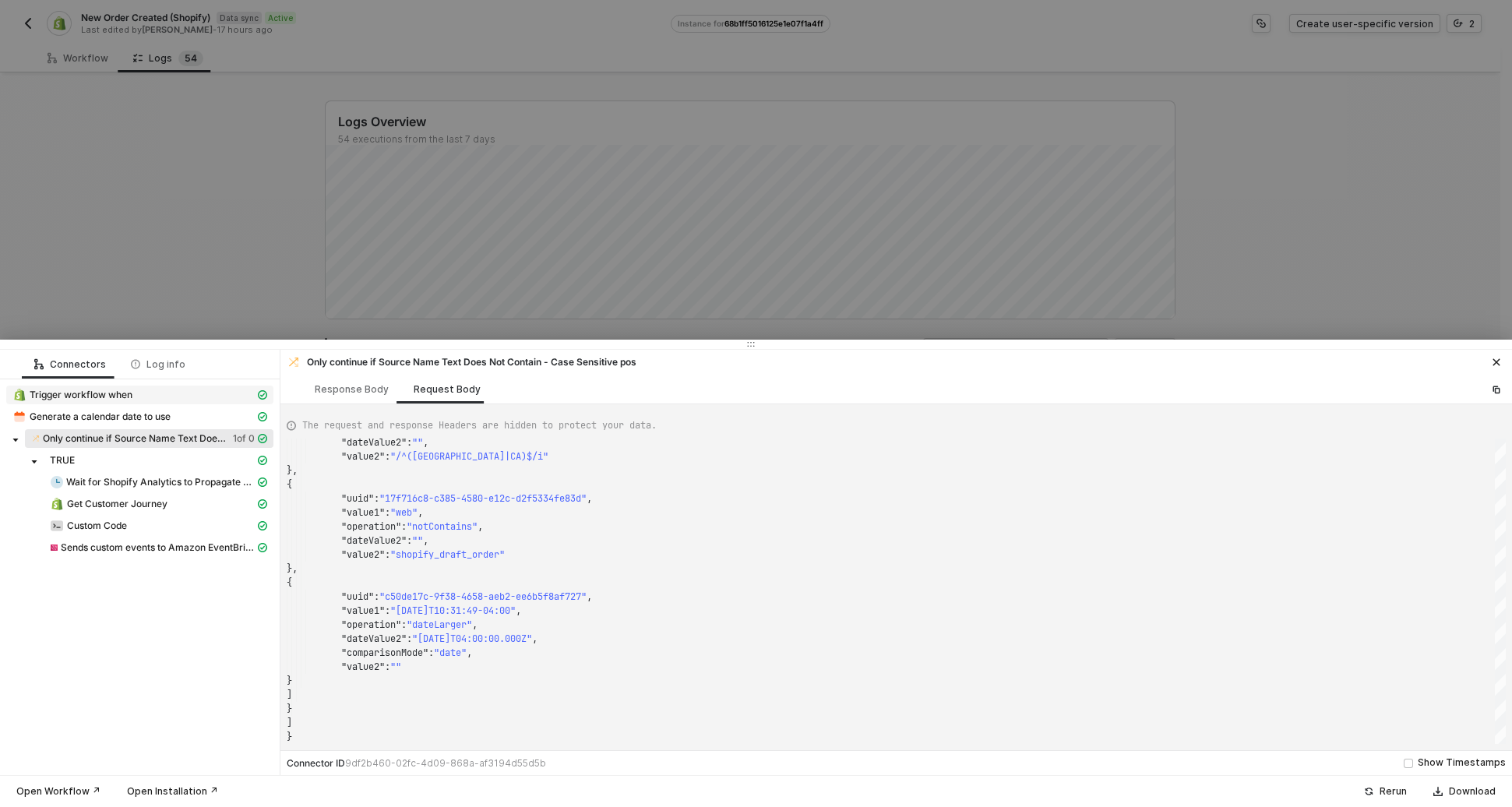
click at [121, 396] on span "Trigger workflow when" at bounding box center [81, 395] width 102 height 12
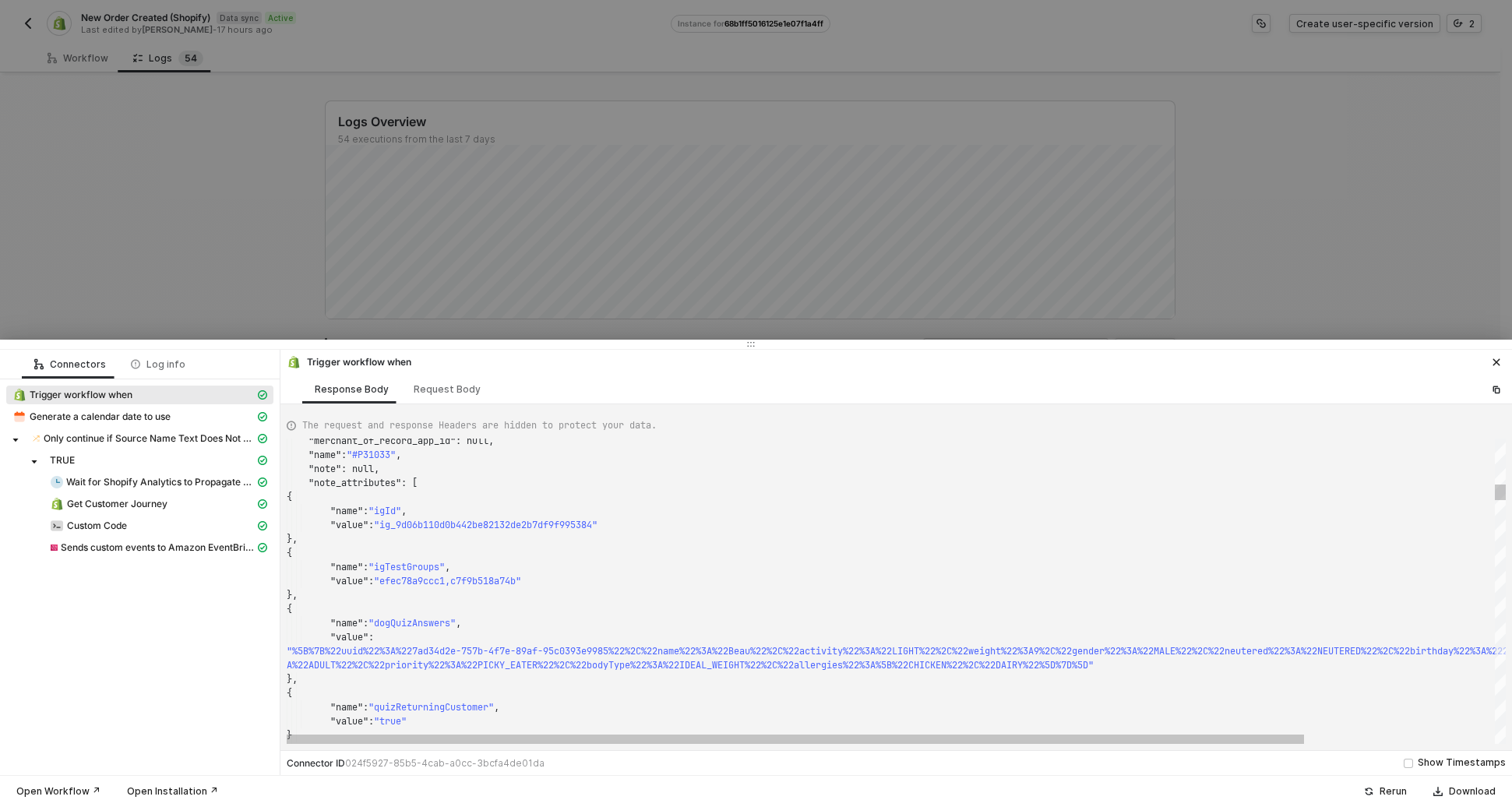
type textarea "{ "name": "igTestGroups", "value": "efec78a9ccc1,c7f9b518a74b" }, { "name": "do…"
click at [463, 581] on span ""efec78a9ccc1,c7f9b518a74b"" at bounding box center [447, 581] width 148 height 12
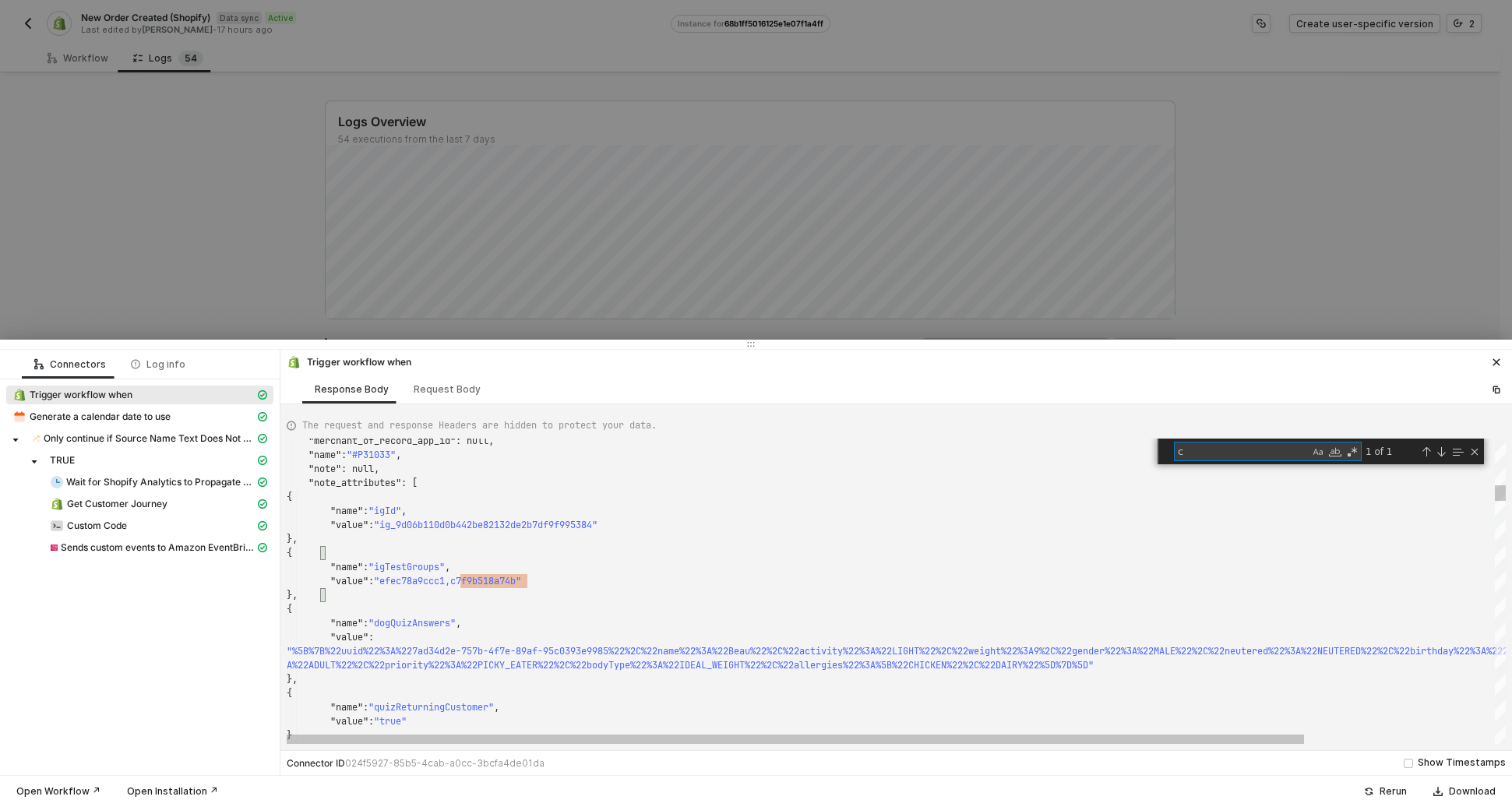
type textarea "cu"
type textarea "{ "name": "quizReturningCustomer", "value": "true" } ], "number": 30033, "order…"
type textarea "customer"
type textarea ""address2": "530", "company": null, "latitude": 26.3416177, "longitude": -80.08…"
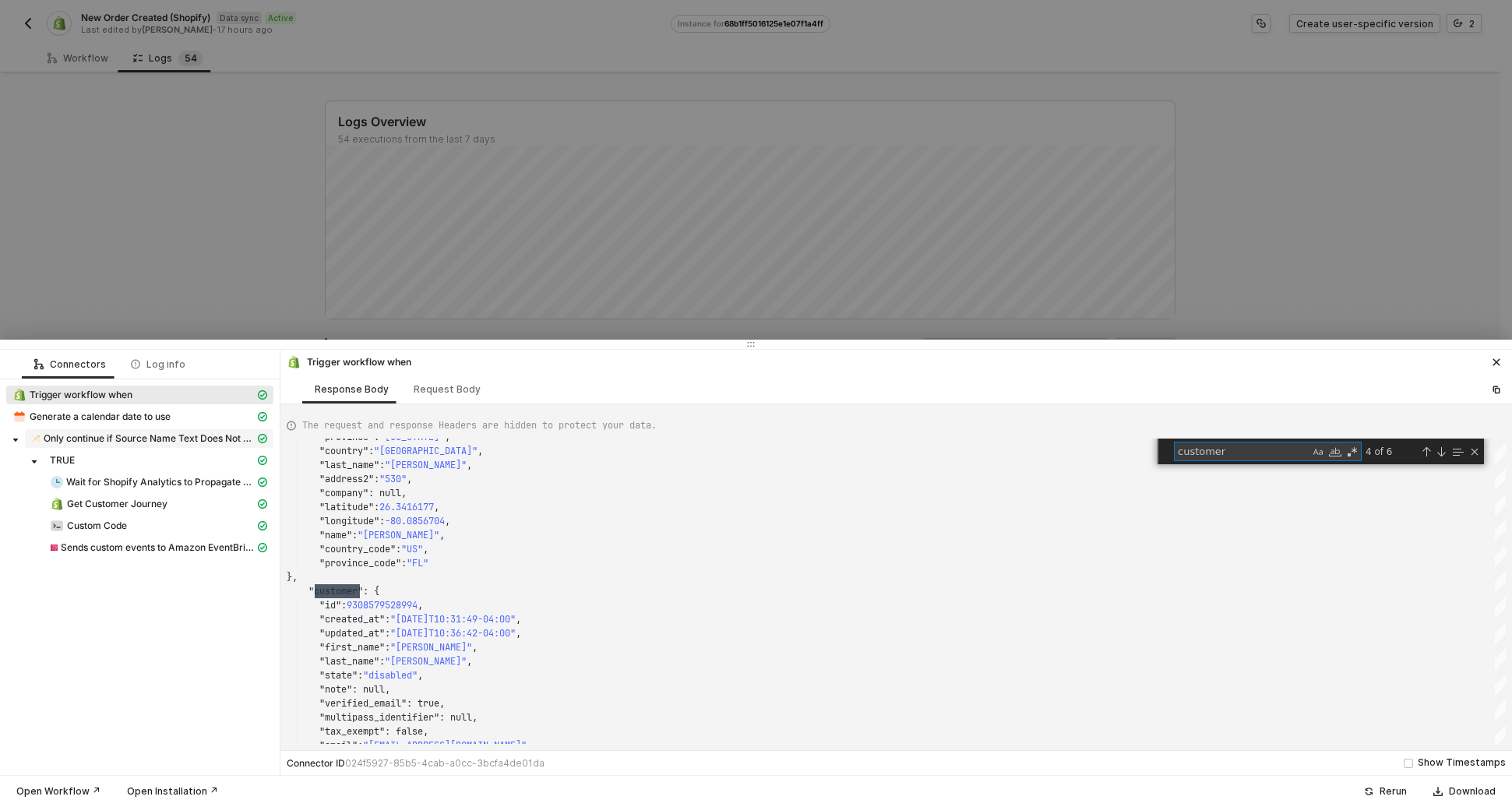
type textarea "customer"
click at [184, 440] on span "Only continue if Source Name Text Does Not Contain - Case Sensitive pos" at bounding box center [148, 438] width 211 height 12
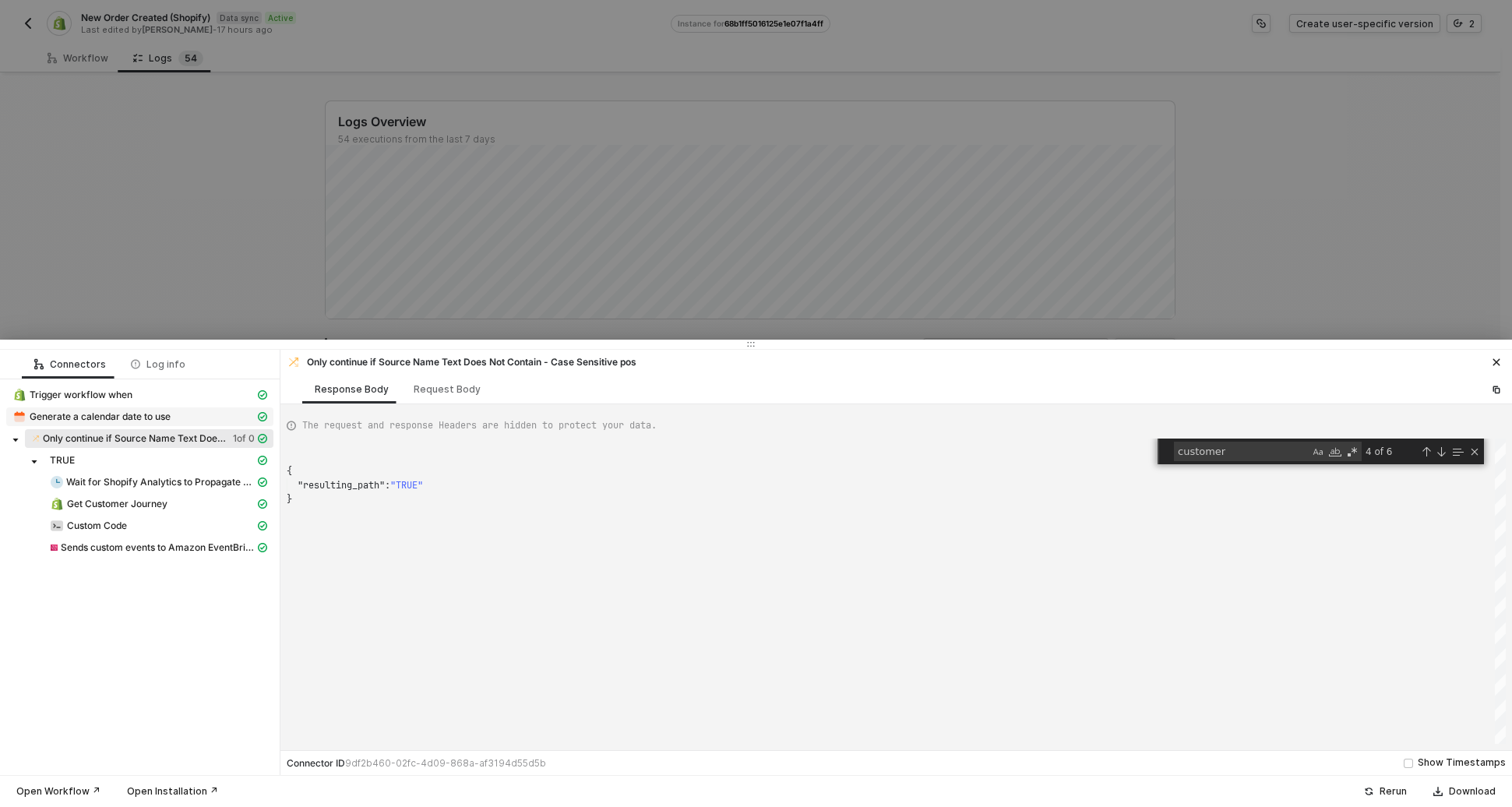
scroll to position [28, 0]
click at [190, 504] on div "Get Customer Journey" at bounding box center [152, 504] width 205 height 14
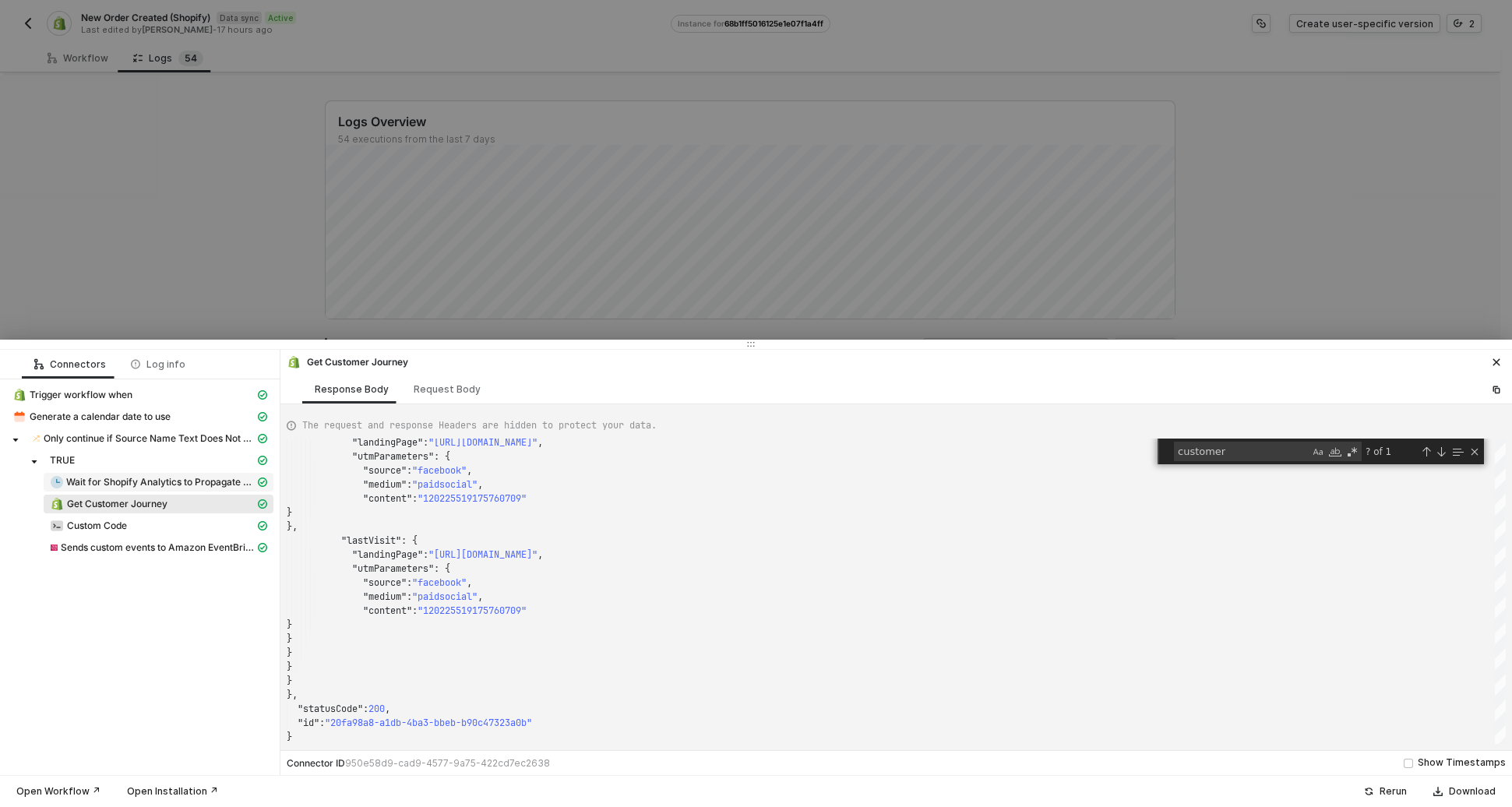
click at [192, 489] on span "Wait for Shopify Analytics to Propagate Data" at bounding box center [158, 482] width 230 height 19
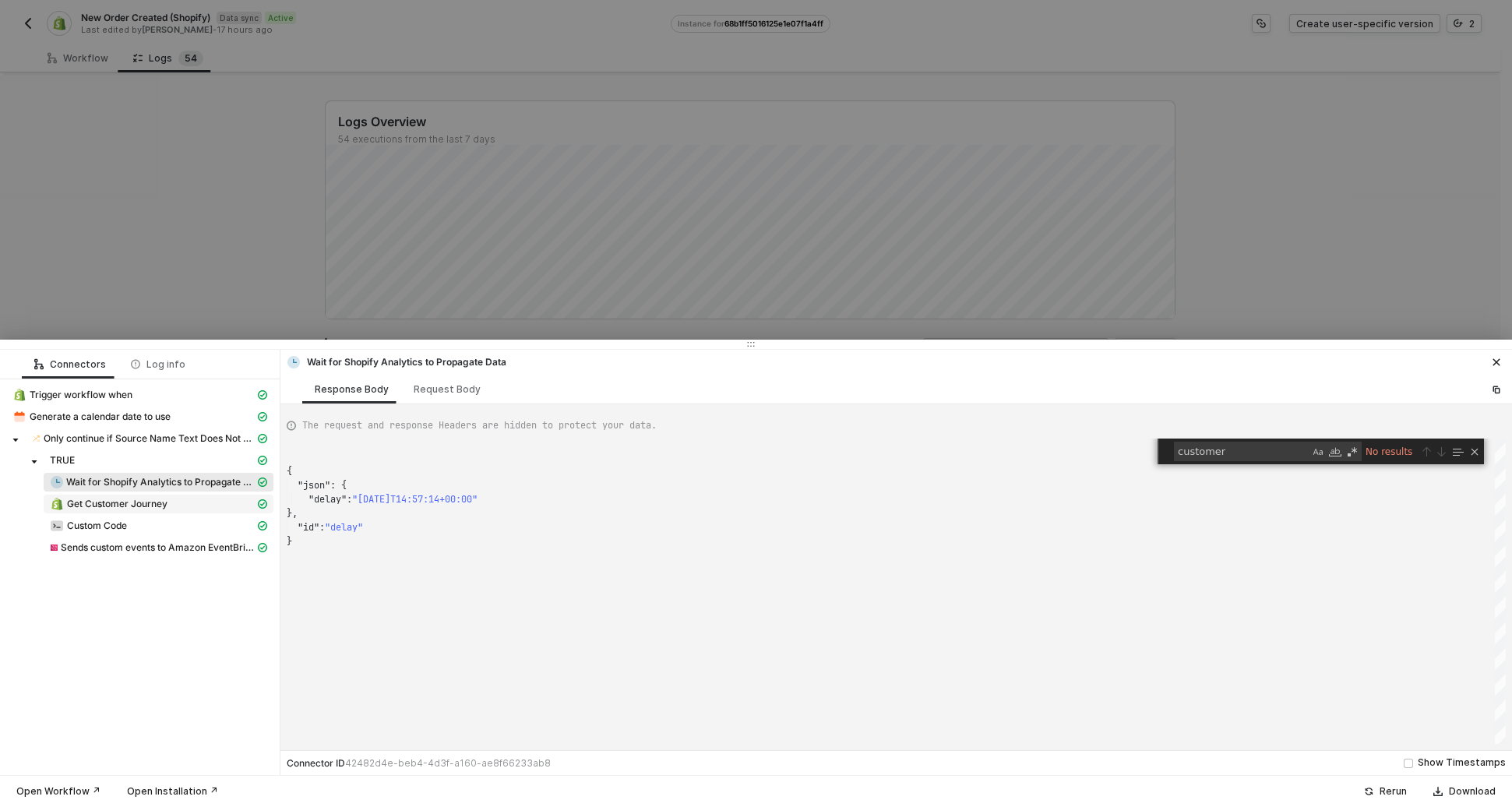
click at [180, 504] on div "Get Customer Journey" at bounding box center [152, 504] width 205 height 14
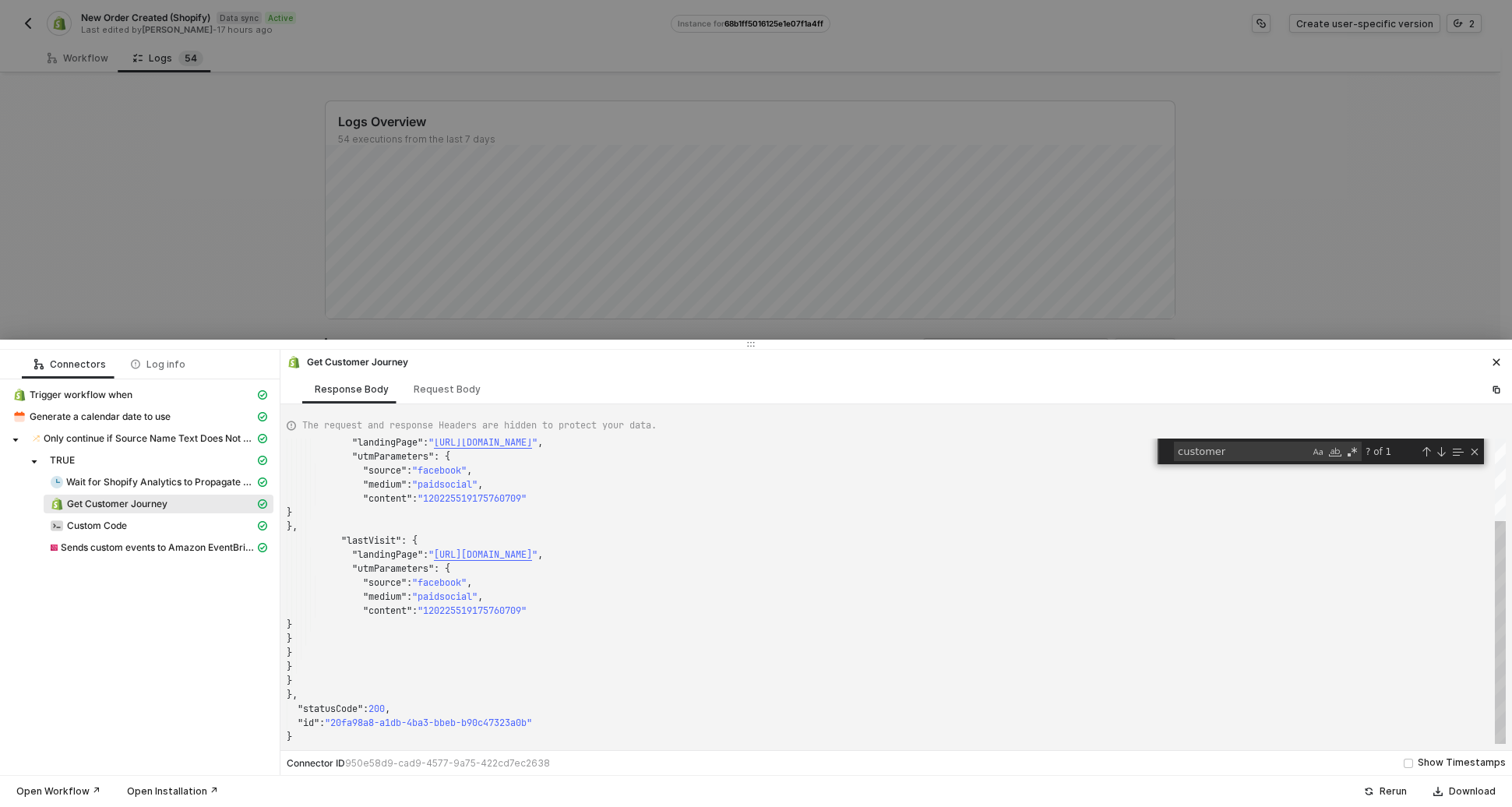
scroll to position [140, 0]
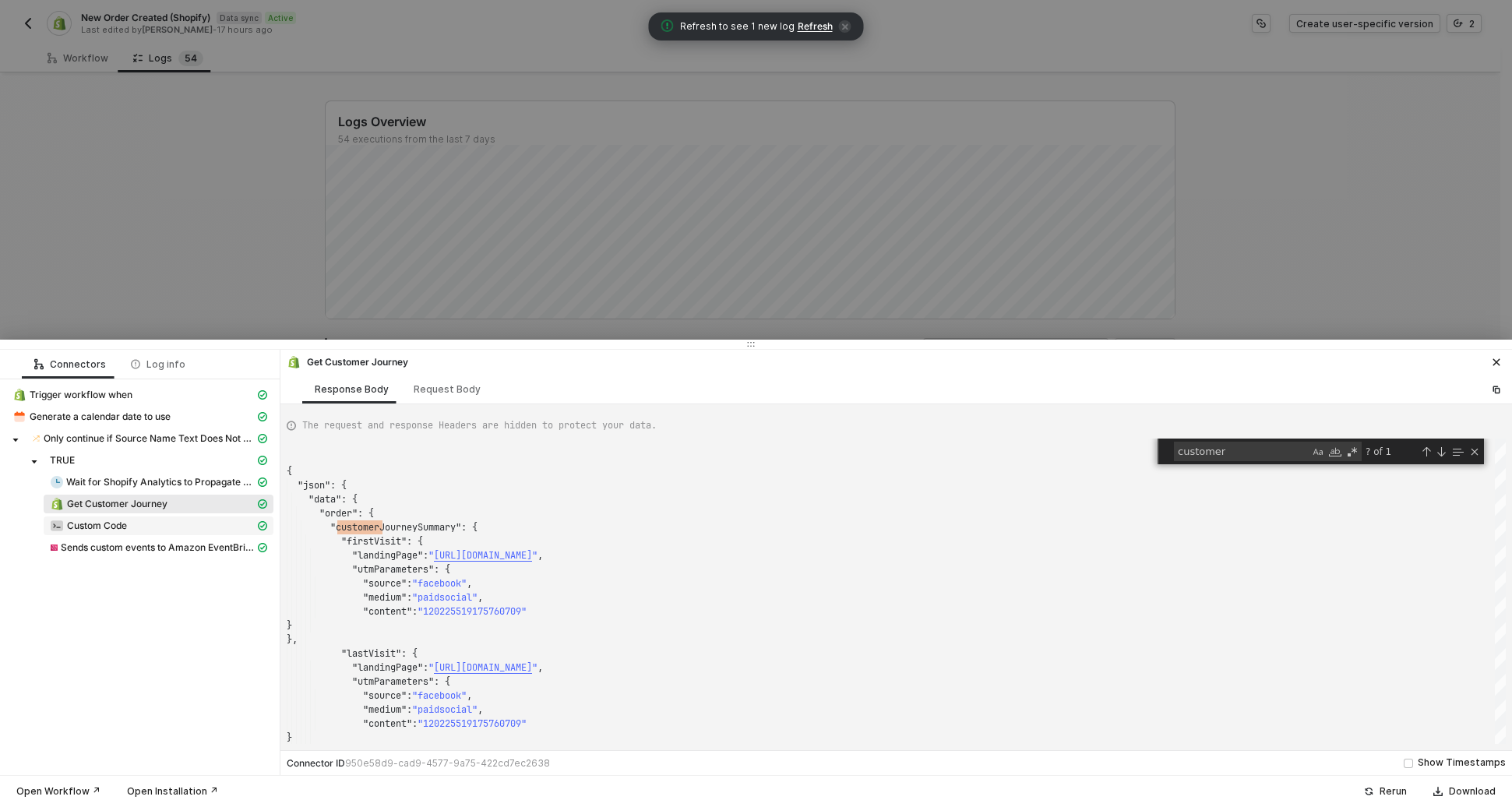
click at [114, 534] on span "Custom Code" at bounding box center [158, 526] width 230 height 19
type textarea "{ "json": { "data": { "value": 59.92, "deduplicationID": 6537521430818, "phone"…"
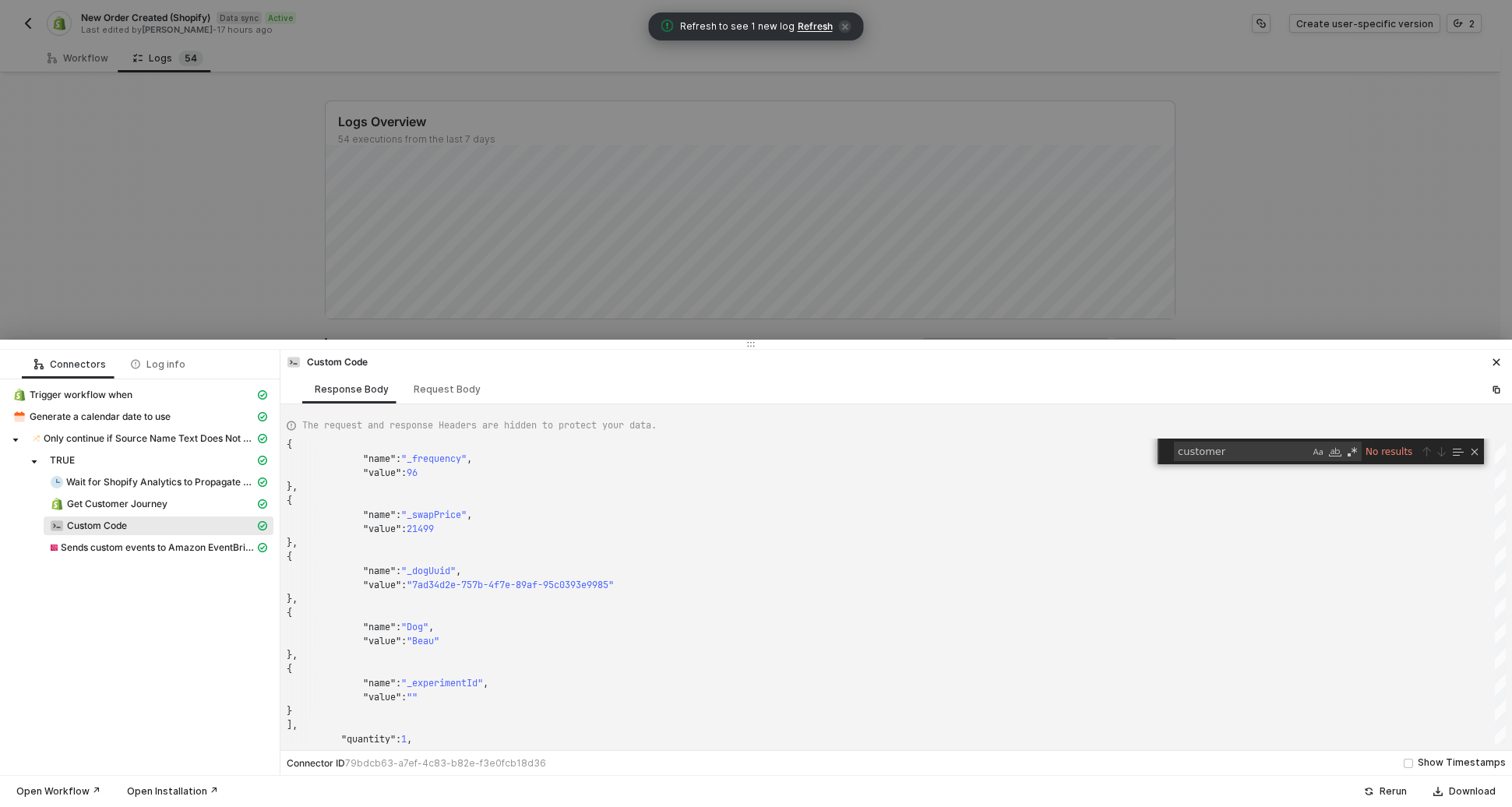
click at [222, 565] on div "Trigger workflow when Generate a calendar date to use Only continue if Source N…" at bounding box center [140, 473] width 280 height 187
click at [430, 177] on div at bounding box center [756, 403] width 1512 height 807
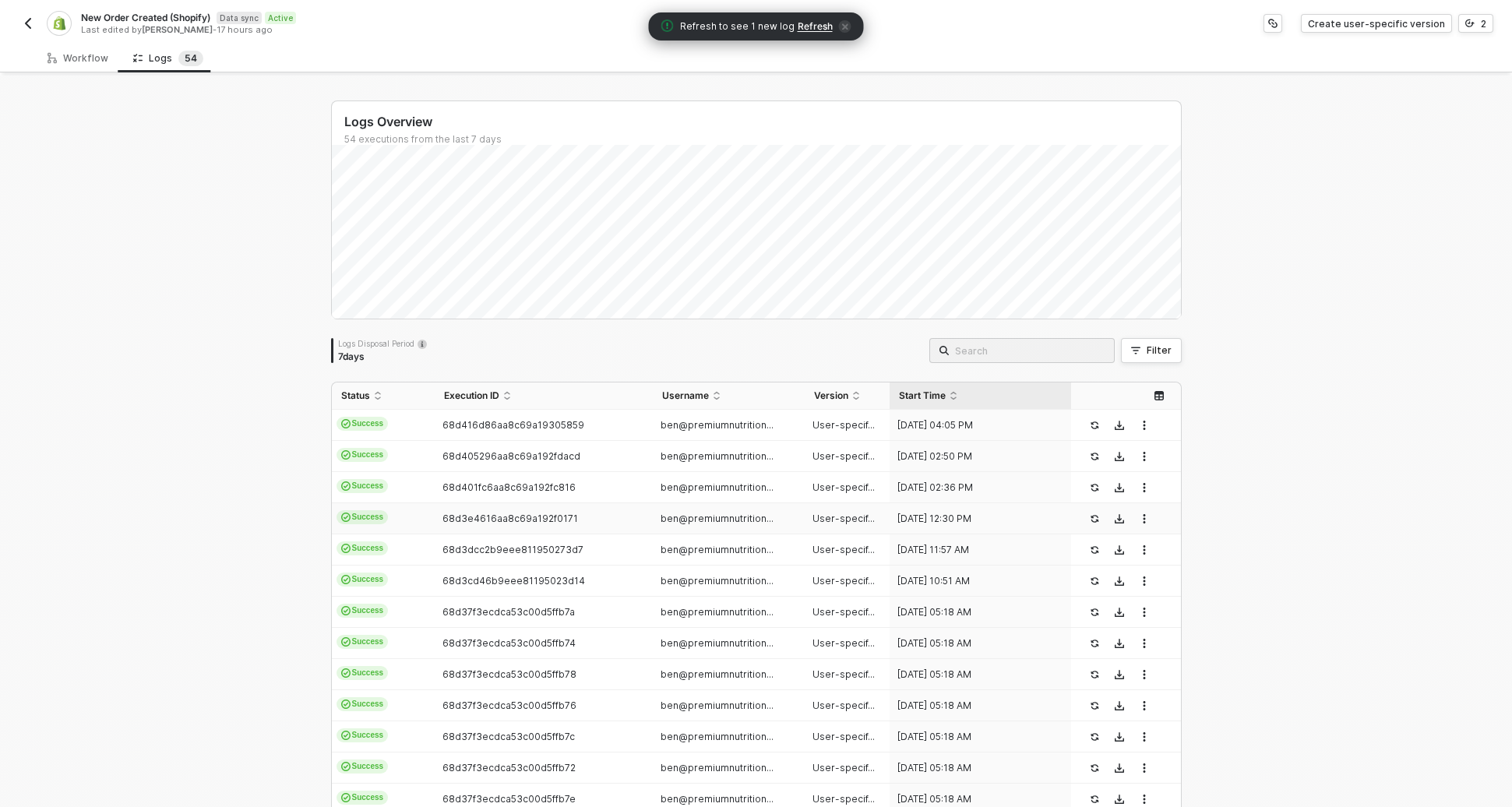
click at [795, 512] on td "ben@premiumnutrition..." at bounding box center [729, 519] width 152 height 31
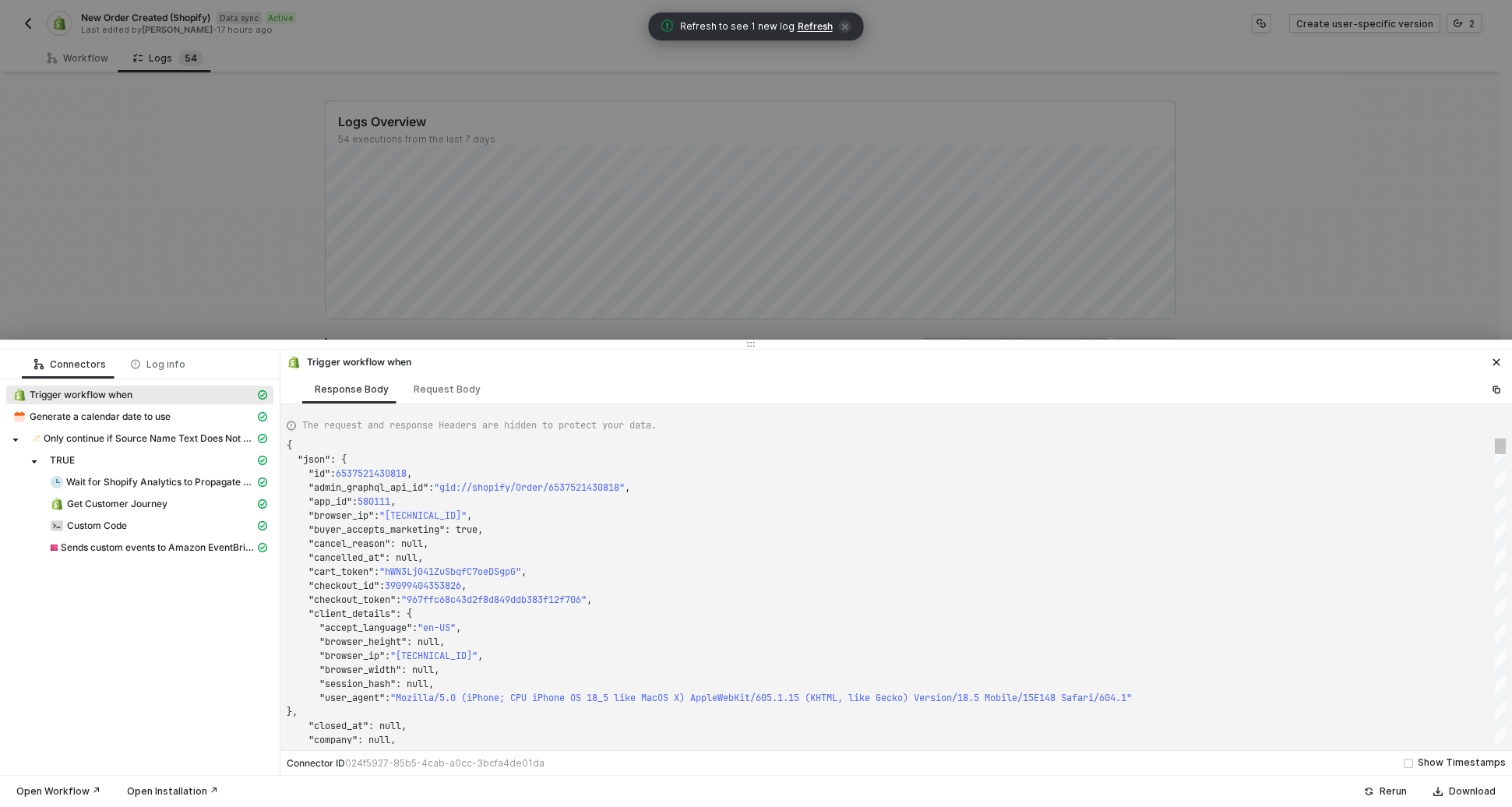
type textarea "{ "json": { "id": 6537386754338, "admin_graphql_api_id": "gid://shopify/Order/6…"
click at [397, 250] on div at bounding box center [756, 403] width 1512 height 807
